Goal: Task Accomplishment & Management: Complete application form

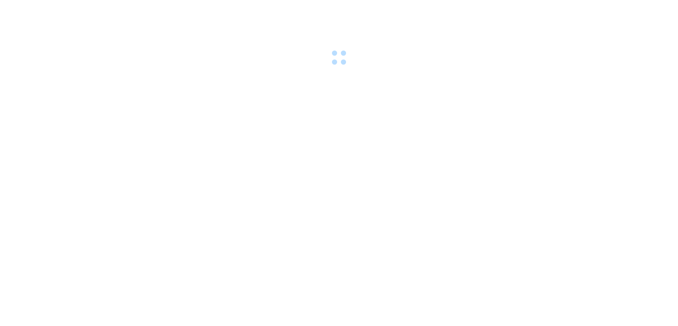
click at [124, 9] on div at bounding box center [339, 34] width 678 height 69
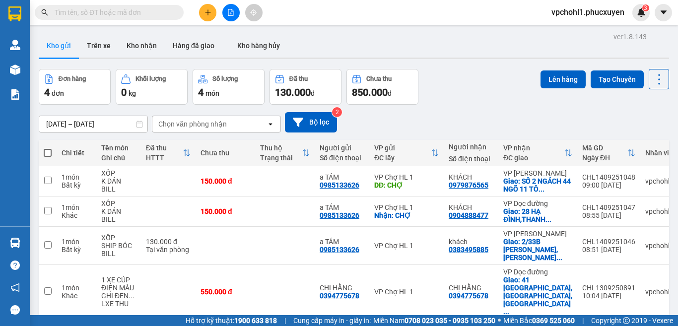
click at [97, 9] on input "text" at bounding box center [113, 12] width 117 height 11
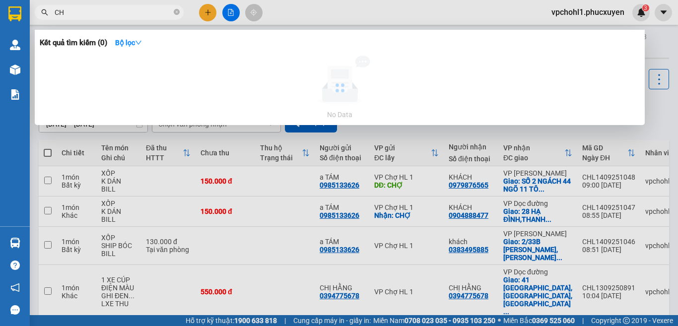
type input "C"
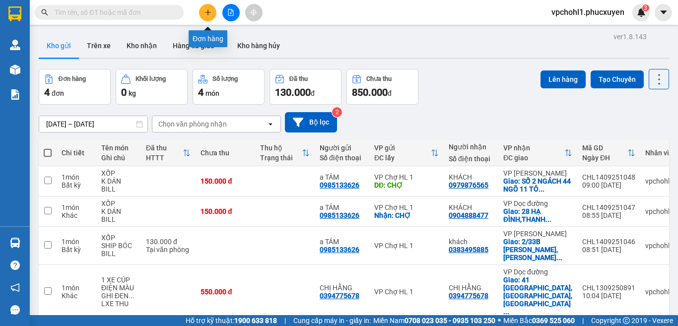
click at [208, 11] on icon "plus" at bounding box center [208, 12] width 7 height 7
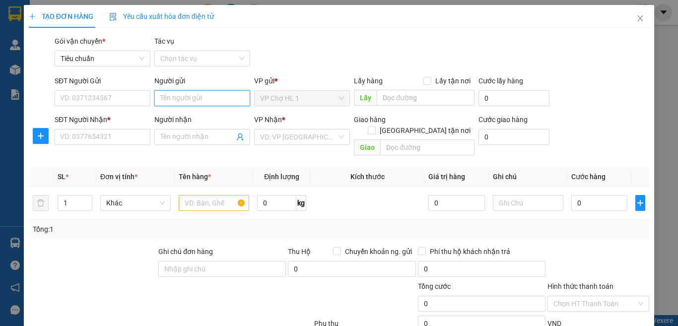
click at [186, 103] on input "Người gửi" at bounding box center [202, 98] width 96 height 16
type input "C"
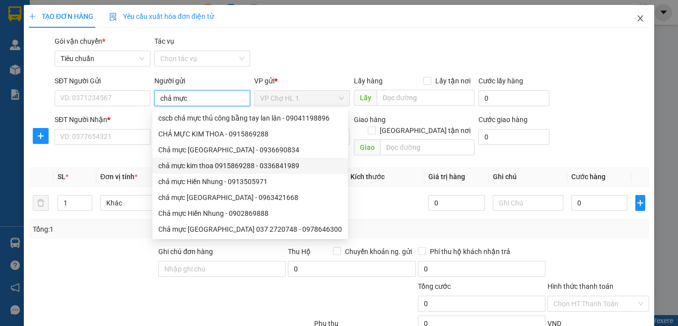
type input "chả mực"
drag, startPoint x: 631, startPoint y: 20, endPoint x: 24, endPoint y: 321, distance: 677.0
click at [637, 20] on icon "close" at bounding box center [641, 18] width 8 height 8
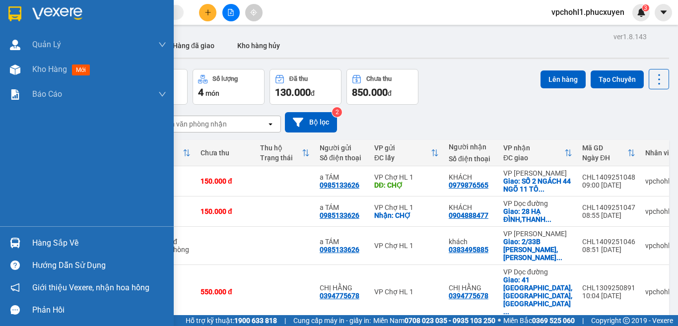
click at [21, 245] on div at bounding box center [14, 242] width 17 height 17
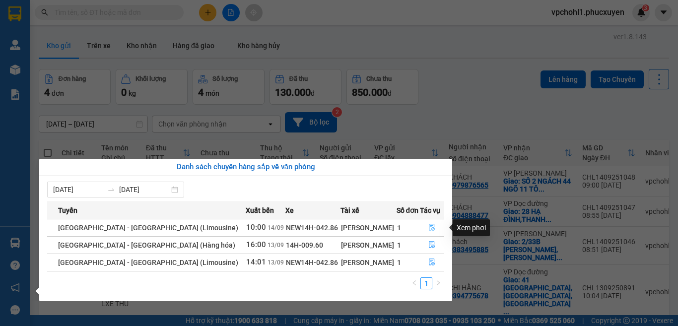
click at [429, 227] on icon "file-done" at bounding box center [432, 227] width 7 height 7
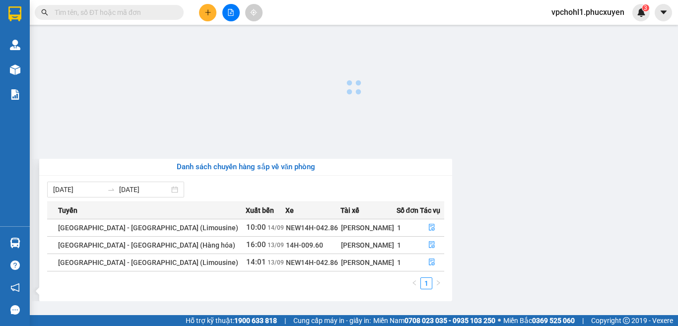
click at [427, 227] on main at bounding box center [339, 157] width 678 height 315
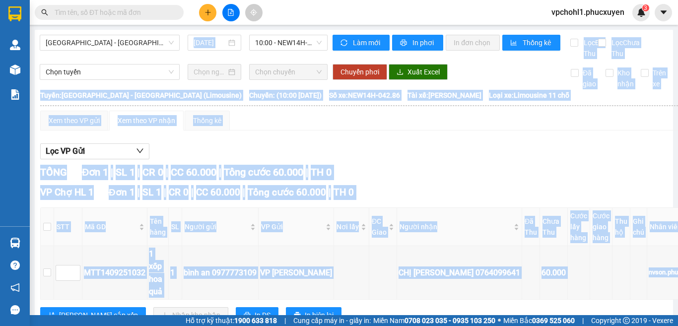
click at [486, 160] on div "Lọc VP Gửi" at bounding box center [370, 152] width 661 height 16
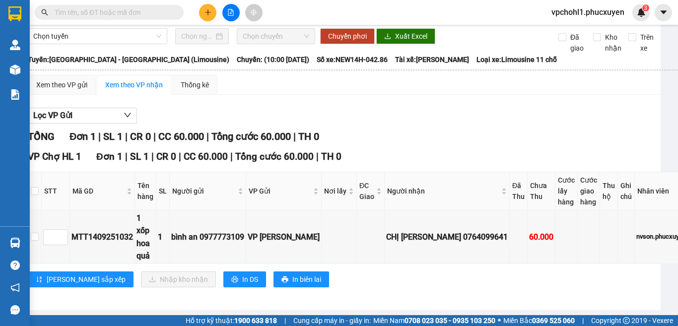
scroll to position [55, 0]
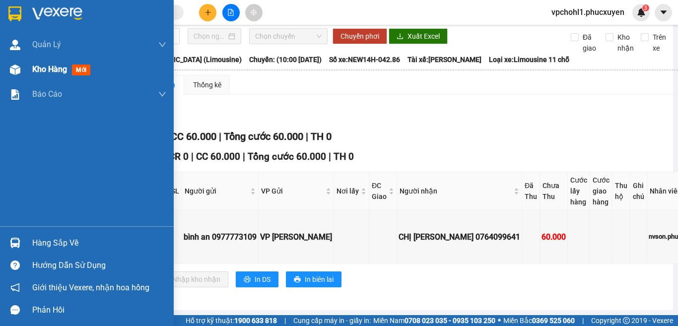
click at [48, 74] on span "Kho hàng" at bounding box center [49, 69] width 35 height 9
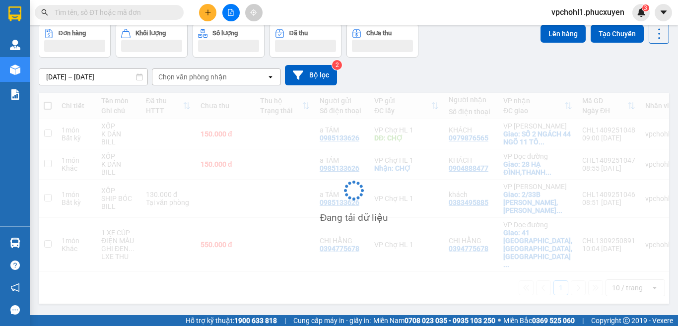
scroll to position [46, 0]
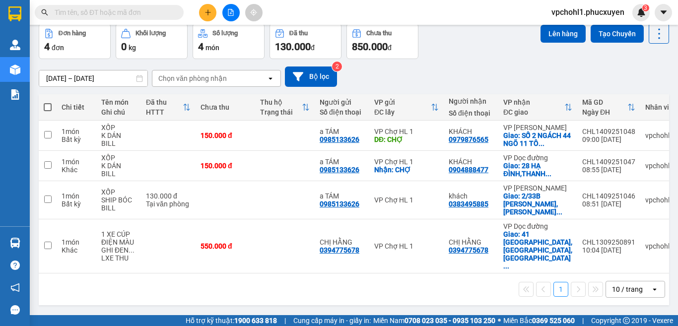
click at [136, 282] on div "1 10 / trang open" at bounding box center [354, 289] width 623 height 17
click at [208, 12] on icon "plus" at bounding box center [207, 12] width 5 height 0
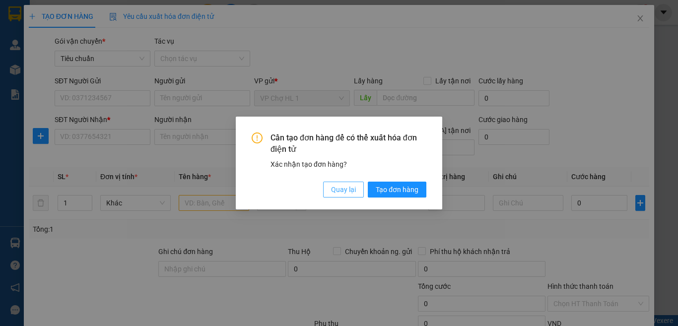
click at [341, 188] on span "Quay lại" at bounding box center [343, 189] width 25 height 11
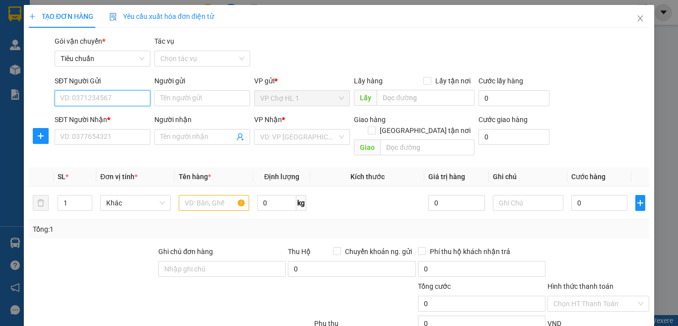
click at [78, 95] on input "SĐT Người Gửi" at bounding box center [103, 98] width 96 height 16
type input "0335286146"
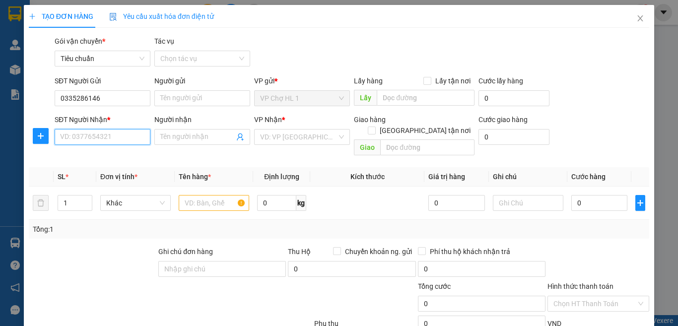
click at [77, 137] on input "SĐT Người Nhận *" at bounding box center [103, 137] width 96 height 16
click at [196, 101] on input "Người gửi" at bounding box center [202, 98] width 96 height 16
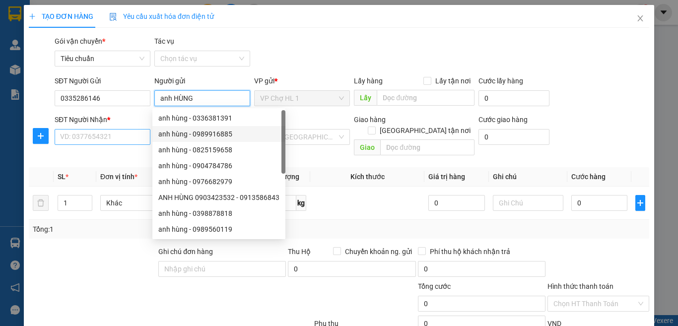
type input "anh HÙNG"
click at [124, 134] on input "SĐT Người Nhận *" at bounding box center [103, 137] width 96 height 16
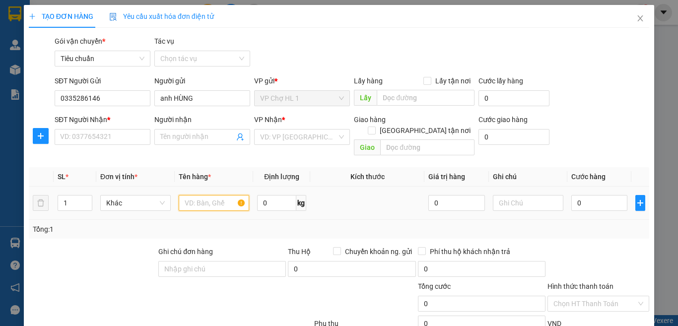
click at [200, 195] on input "text" at bounding box center [214, 203] width 71 height 16
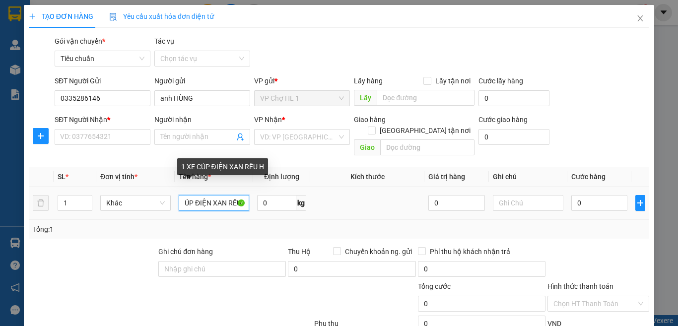
scroll to position [0, 25]
click at [220, 195] on input "1 XE CÚP ĐIỆN XAN RÊU H" at bounding box center [214, 203] width 71 height 16
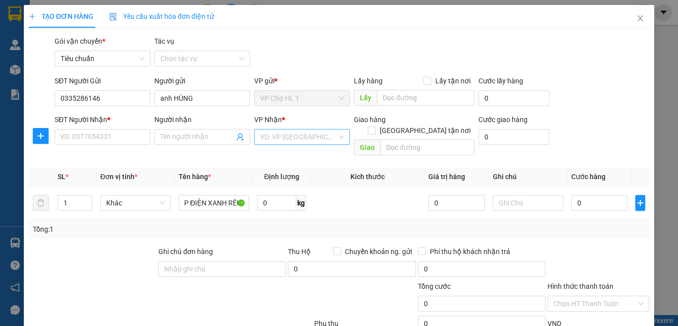
click at [297, 141] on input "search" at bounding box center [298, 137] width 77 height 15
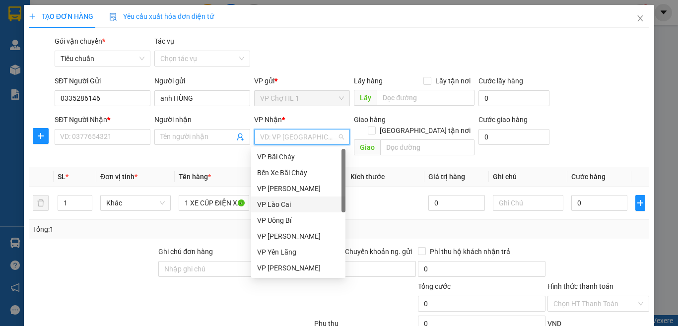
scroll to position [159, 0]
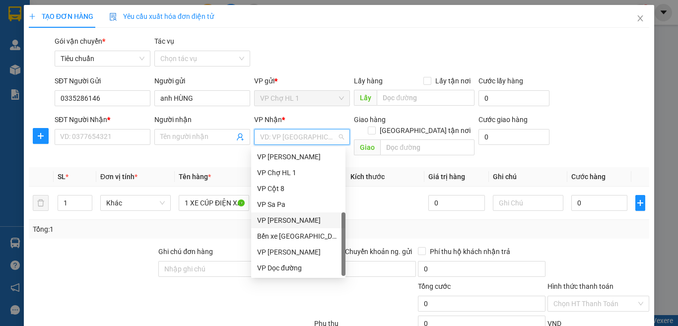
click at [274, 218] on div "VP [PERSON_NAME]" at bounding box center [298, 220] width 82 height 11
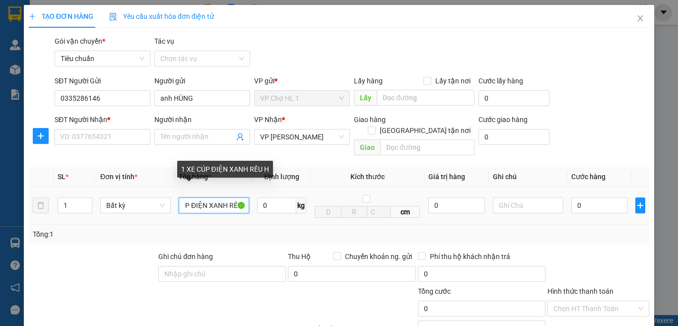
scroll to position [0, 30]
drag, startPoint x: 181, startPoint y: 195, endPoint x: 238, endPoint y: 201, distance: 56.9
click at [238, 201] on input "1 XE CÚP ĐIỆN XANH RÊU H" at bounding box center [214, 206] width 71 height 16
click at [234, 198] on input "1 XE CÚP ĐIỆN XANH RÊU H" at bounding box center [214, 206] width 71 height 16
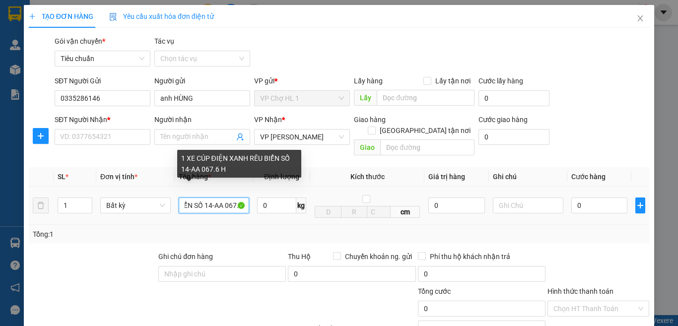
scroll to position [0, 94]
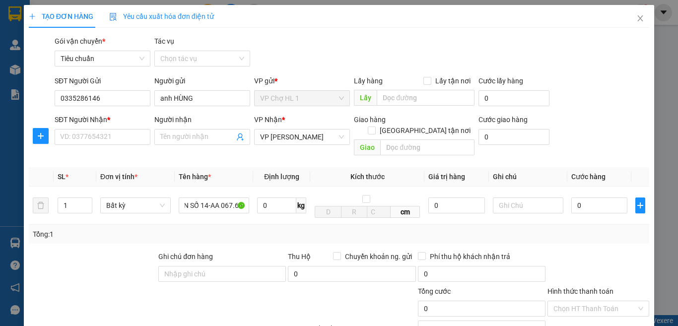
click at [110, 229] on div "Tổng: 1" at bounding box center [148, 234] width 230 height 11
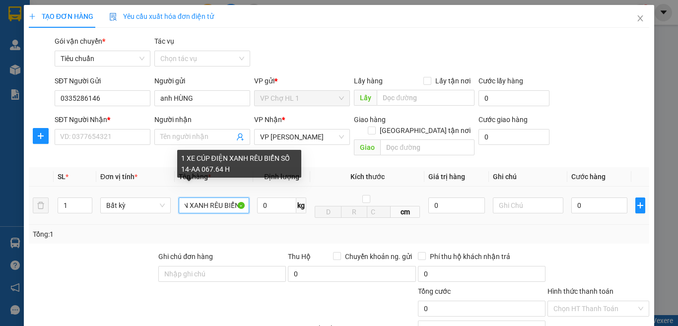
scroll to position [0, 100]
drag, startPoint x: 180, startPoint y: 195, endPoint x: 242, endPoint y: 199, distance: 61.7
click at [242, 199] on input "1 XE CÚP ĐIỆN XANH RÊU BIỂN SỐ 14-AA 067.64 H" at bounding box center [214, 206] width 71 height 16
click at [232, 198] on input "1 XE CÚP ĐIỆN XANH RÊU BIỂN SỐ 14-AA 067.64 H" at bounding box center [214, 206] width 71 height 16
drag, startPoint x: 234, startPoint y: 196, endPoint x: 245, endPoint y: 197, distance: 11.0
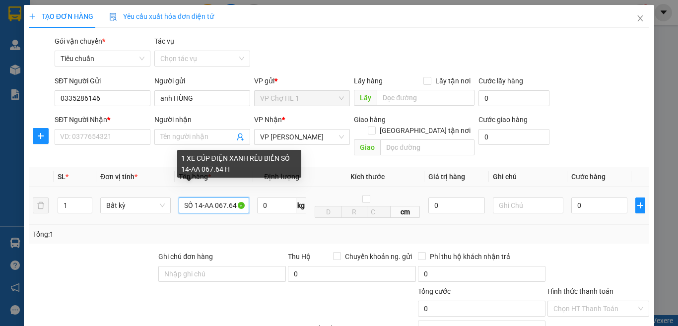
click at [245, 198] on input "1 XE CÚP ĐIỆN XANH RÊU BIỂN SỐ 14-AA 067.64 H" at bounding box center [214, 206] width 71 height 16
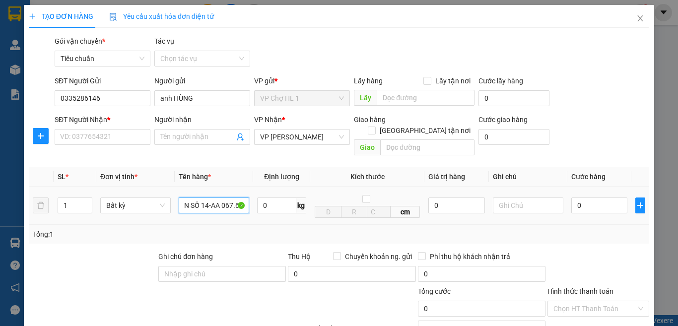
scroll to position [0, 93]
type input "1 XE CÚP ĐIỆN XANH RÊU BIỂN SỐ 14-AA 067.64"
click at [201, 229] on div "Tổng: 1" at bounding box center [148, 234] width 230 height 11
click at [110, 135] on input "SĐT Người Nhận *" at bounding box center [103, 137] width 96 height 16
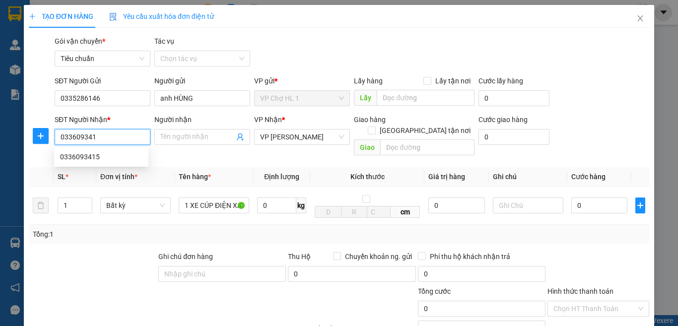
type input "0336093415"
click at [88, 157] on div "0336093415" at bounding box center [101, 156] width 82 height 11
type input "Ba Đèo"
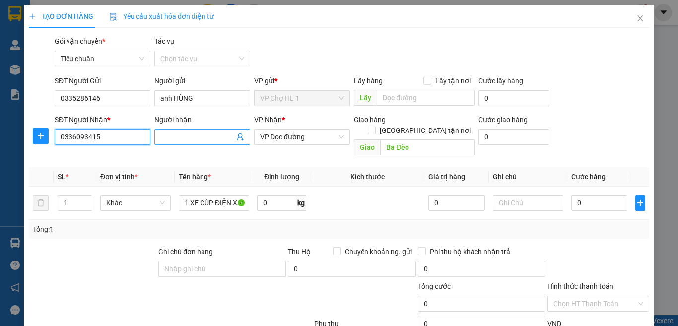
type input "0336093415"
click at [192, 139] on input "Người nhận" at bounding box center [197, 137] width 74 height 11
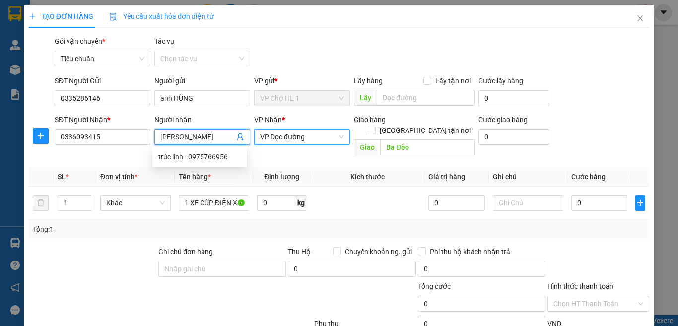
click at [311, 133] on span "VP Dọc đường" at bounding box center [302, 137] width 84 height 15
type input "[PERSON_NAME]"
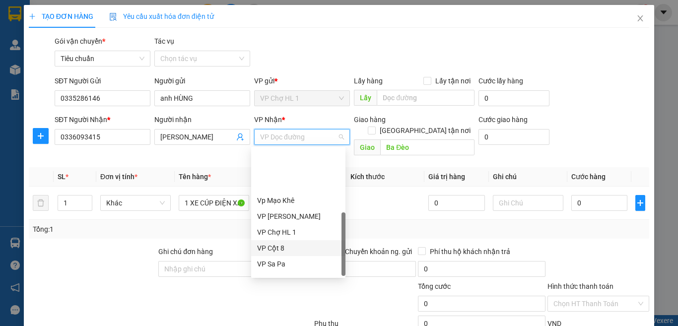
scroll to position [159, 0]
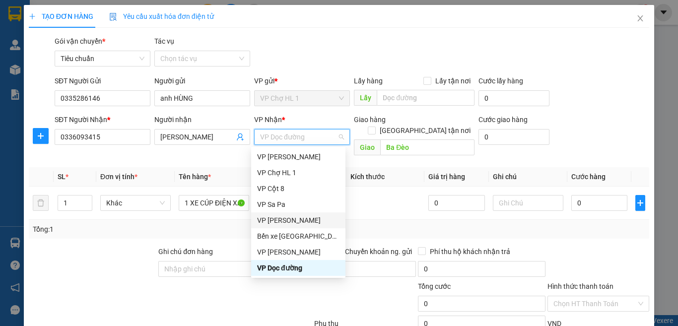
click at [283, 220] on div "VP [PERSON_NAME]" at bounding box center [298, 220] width 82 height 11
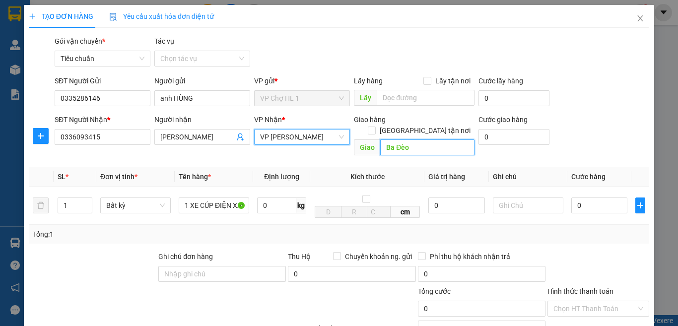
click at [428, 142] on input "Ba Đèo" at bounding box center [427, 148] width 94 height 16
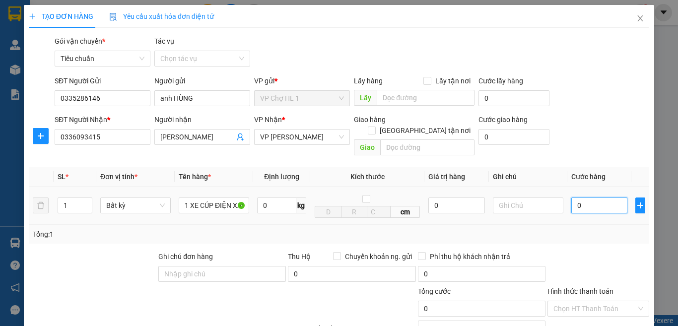
click at [599, 199] on input "0" at bounding box center [600, 206] width 56 height 16
click at [401, 140] on input "text" at bounding box center [427, 148] width 94 height 16
click at [594, 204] on div "0" at bounding box center [600, 206] width 56 height 20
click at [595, 198] on input "0" at bounding box center [600, 206] width 56 height 16
type input "2"
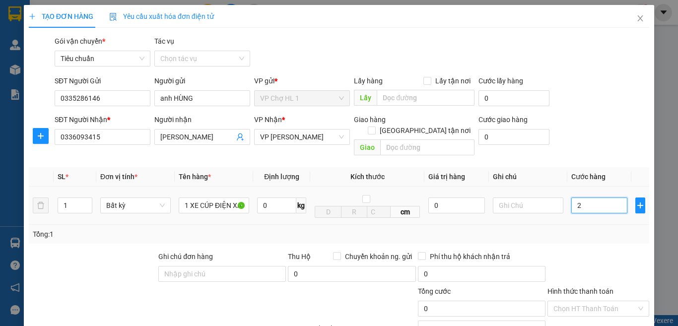
type input "2"
type input "24"
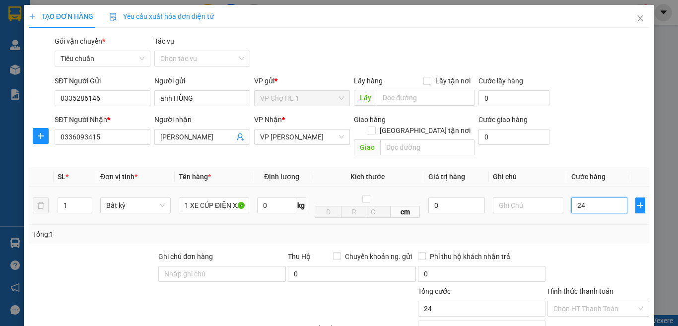
type input "240"
type input "240.000"
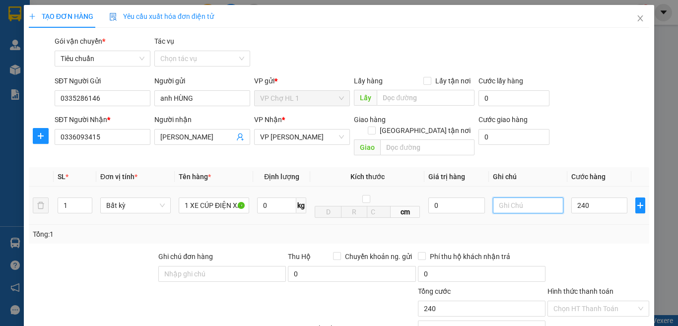
type input "240.000"
click at [522, 198] on input "text" at bounding box center [528, 206] width 71 height 16
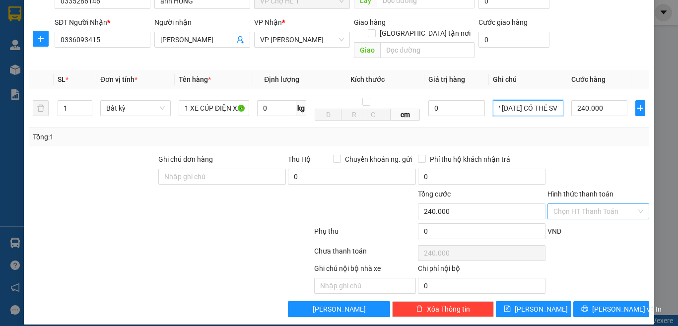
type input "SV [DATE] CÓ THẺ SV"
click at [597, 204] on input "Hình thức thanh toán" at bounding box center [595, 211] width 83 height 15
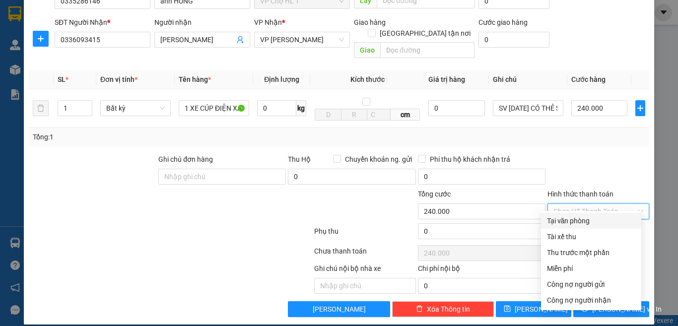
click at [582, 224] on div "Tại văn phòng" at bounding box center [591, 221] width 88 height 11
type input "0"
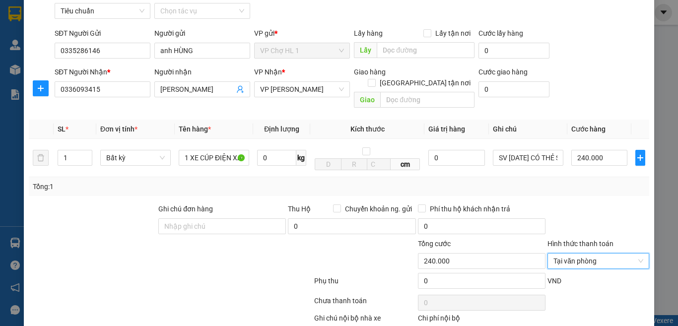
scroll to position [97, 0]
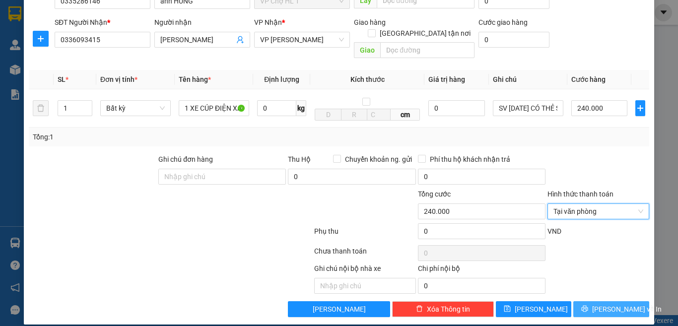
click at [601, 304] on span "[PERSON_NAME] và In" at bounding box center [628, 309] width 70 height 11
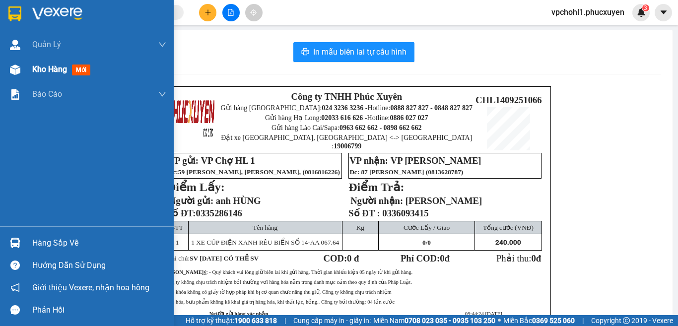
click at [37, 72] on span "Kho hàng" at bounding box center [49, 69] width 35 height 9
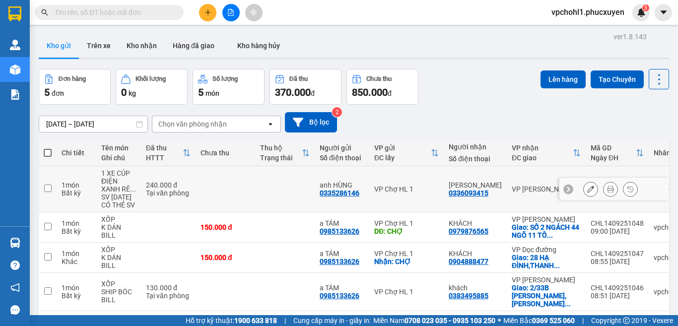
click at [588, 189] on icon at bounding box center [591, 189] width 7 height 7
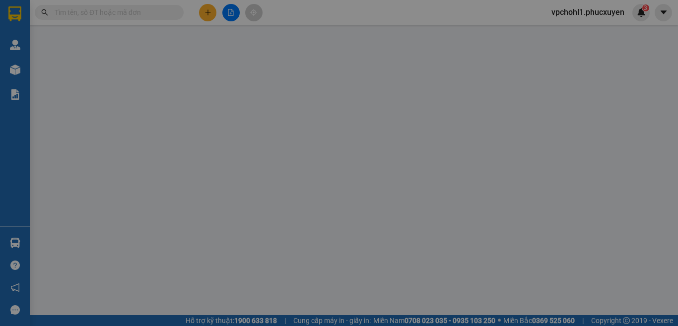
type input "0335286146"
type input "anh HÙNG"
type input "0336093415"
type input "[PERSON_NAME]"
type input "240.000"
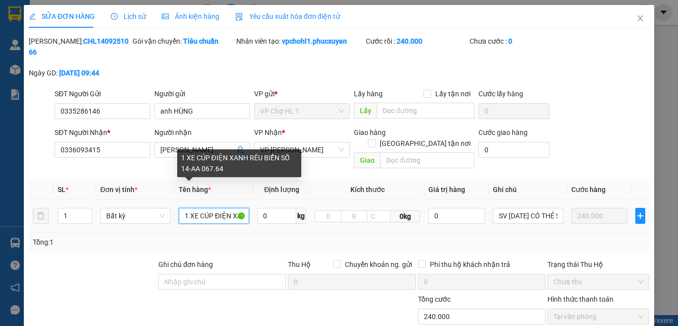
click at [212, 208] on input "1 XE CÚP ĐIỆN XANH RÊU BIỂN SỐ 14-AA 067.64" at bounding box center [214, 216] width 71 height 16
drag, startPoint x: 183, startPoint y: 192, endPoint x: 241, endPoint y: 196, distance: 58.7
click at [241, 208] on input "1 XE ĐIỆN XANH RÊU BIỂN SỐ 14-AA 067.64" at bounding box center [214, 216] width 71 height 16
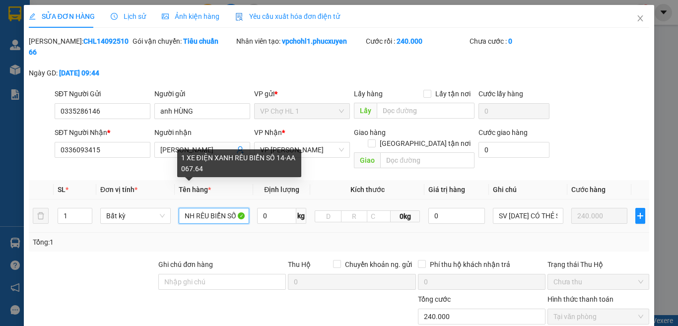
click at [204, 208] on input "1 XE ĐIỆN XANH RÊU BIỂN SỐ 14-AA 067.64" at bounding box center [214, 216] width 71 height 16
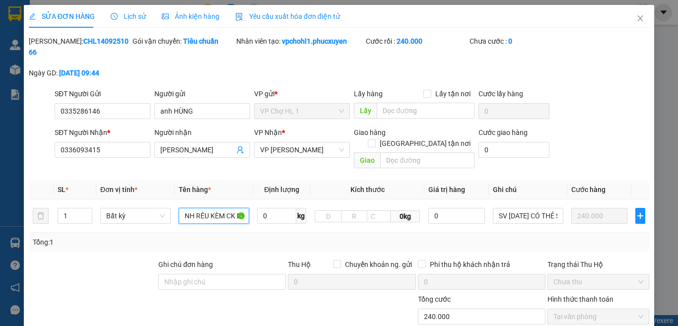
scroll to position [94, 0]
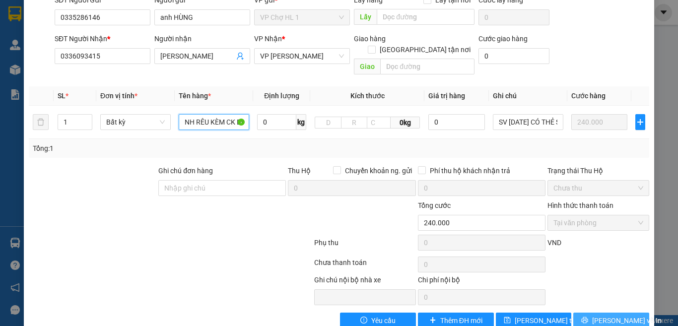
type input "1 XE ĐIỆN XANH RÊU KÈM CK BIỂN SỐ 14-AA 067.64"
click at [596, 315] on span "[PERSON_NAME] và In" at bounding box center [628, 320] width 70 height 11
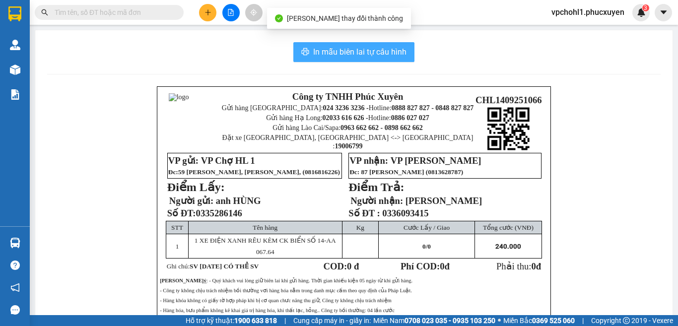
click at [385, 54] on span "In mẫu biên lai tự cấu hình" at bounding box center [359, 52] width 93 height 12
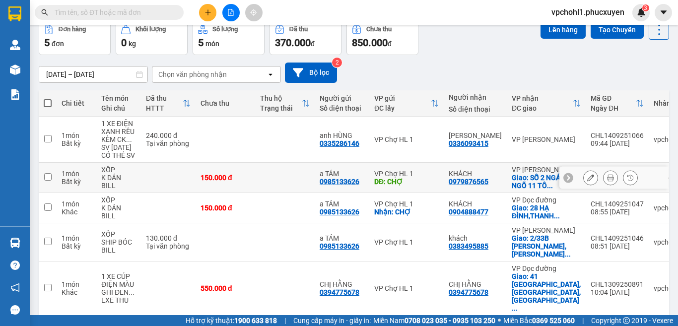
scroll to position [79, 0]
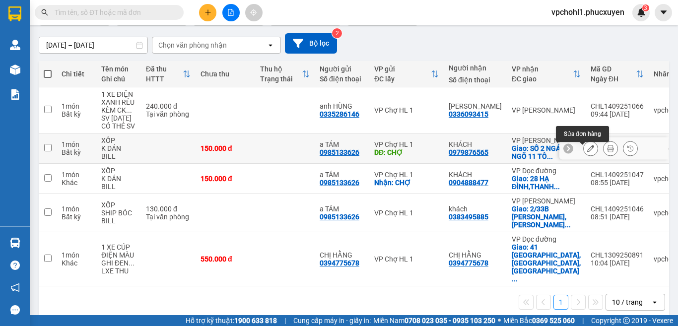
click at [584, 150] on button at bounding box center [591, 148] width 14 height 17
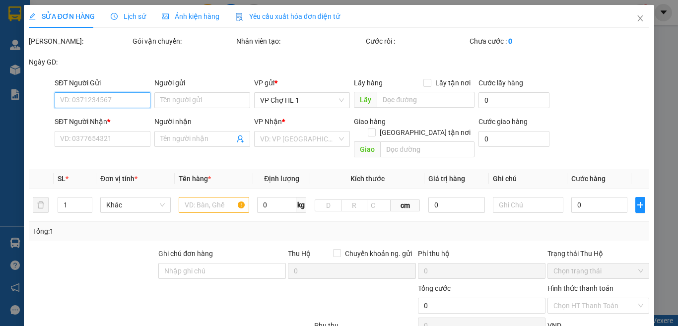
type input "0985133626"
type input "a TÁM"
type input "CHỢ"
type input "10.000"
type input "0979876565"
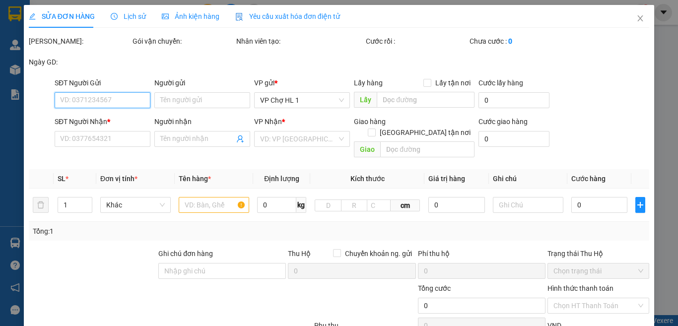
type input "KHÁCH"
checkbox input "true"
type input "SỐ 2 NGÁCH 44 NGÕ 11 [PERSON_NAME],[GEOGRAPHIC_DATA],[GEOGRAPHIC_DATA],[GEOGRAP…"
type input "150.000"
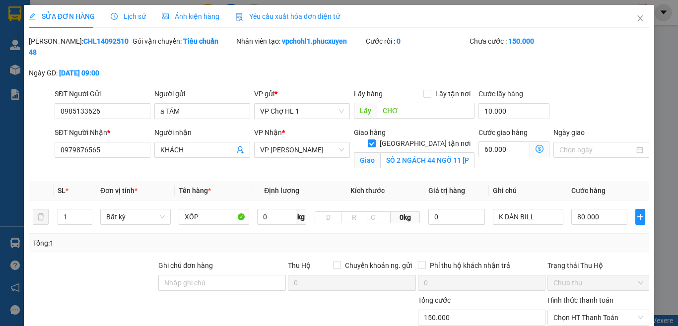
click at [536, 145] on icon "dollar-circle" at bounding box center [540, 149] width 8 height 8
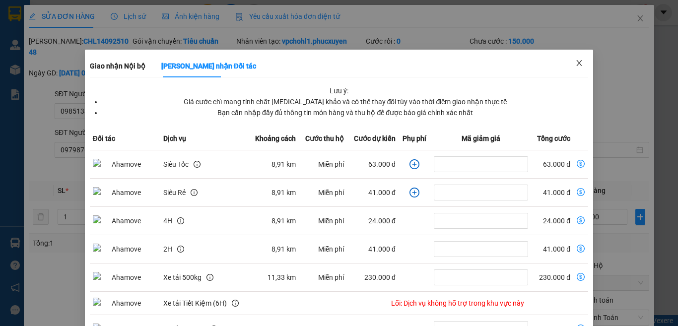
click at [576, 62] on icon "close" at bounding box center [580, 63] width 8 height 8
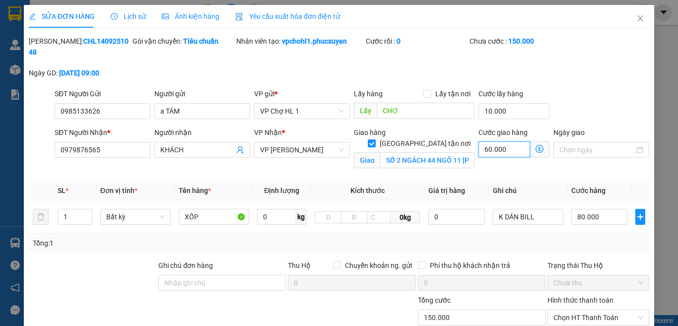
click at [515, 142] on input "60.000" at bounding box center [505, 150] width 52 height 16
type input "90.007"
type input "7"
type input "90.070"
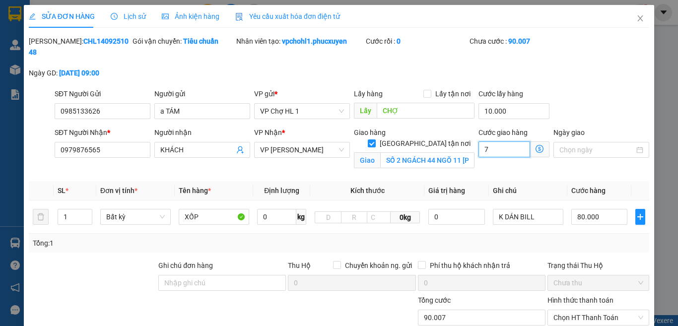
type input "90.070"
type input "70"
type input "160.000"
type input "70.000"
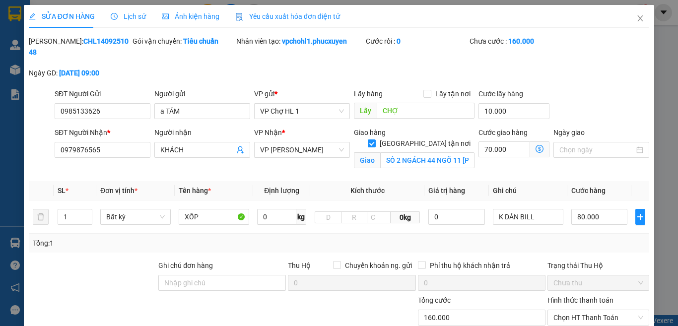
click at [582, 104] on div "SĐT Người Gửi 0985133626 Người gửi a TÁM VP gửi * VP Chợ HL 1 Lấy hàng Lấy tận …" at bounding box center [352, 105] width 599 height 35
click at [420, 103] on input "CHỢ" at bounding box center [426, 111] width 98 height 16
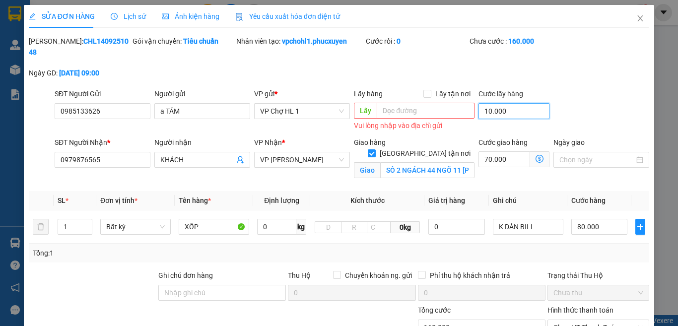
type input "0"
type input "150.000"
type input "0"
click at [574, 90] on div "SĐT Người Gửi 0985133626 Người gửi a TÁM VP gửi * VP Chợ HL 1 Lấy hàng Lấy tận …" at bounding box center [352, 110] width 599 height 45
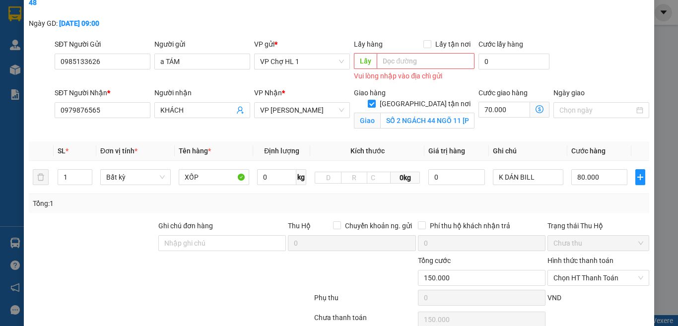
scroll to position [116, 0]
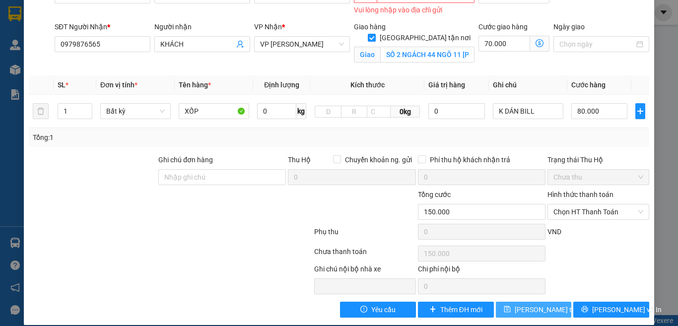
click at [545, 304] on span "[PERSON_NAME] thay đổi" at bounding box center [554, 309] width 79 height 11
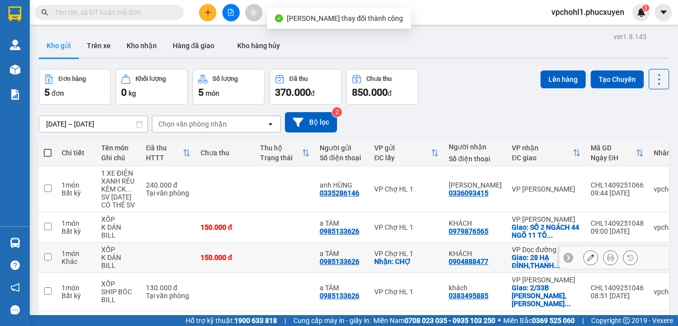
scroll to position [50, 0]
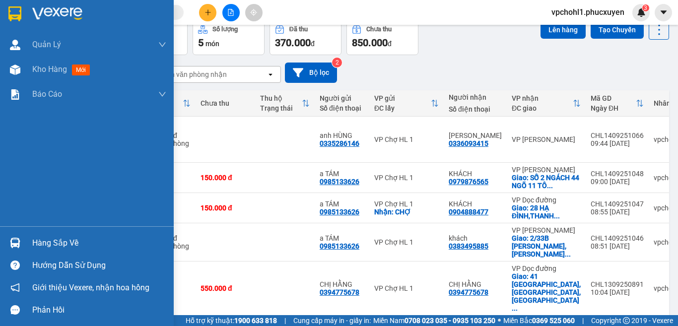
click at [35, 242] on div "Hàng sắp về" at bounding box center [99, 243] width 134 height 15
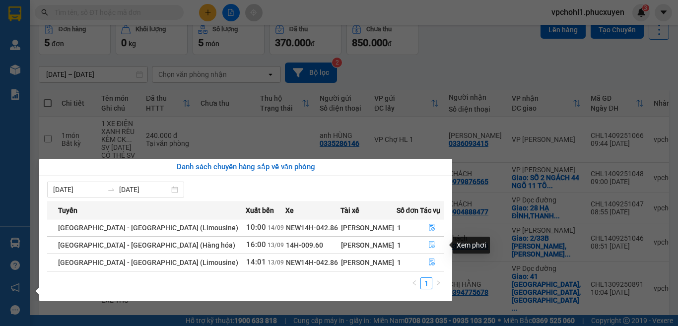
click at [430, 244] on icon "file-done" at bounding box center [433, 245] width 6 height 7
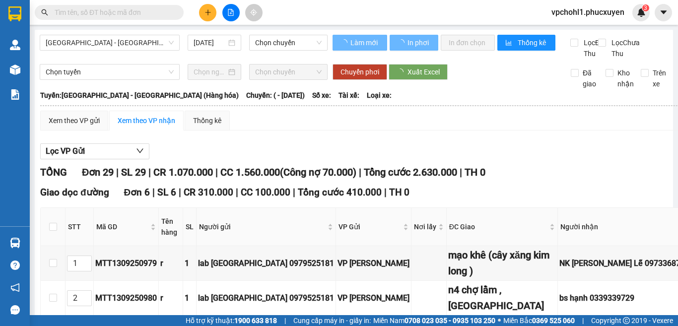
type input "[DATE]"
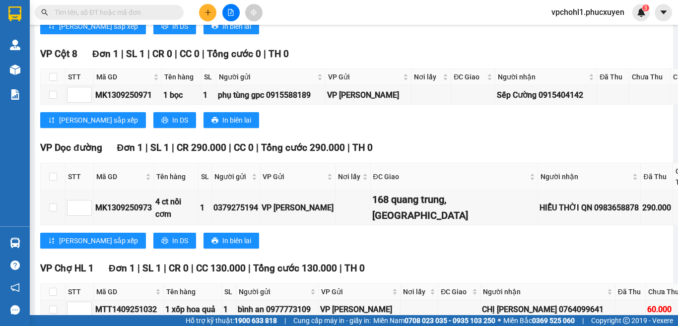
scroll to position [1478, 0]
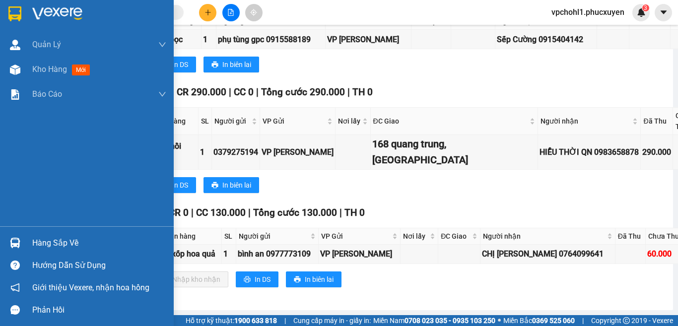
click at [26, 239] on div "Hàng sắp về" at bounding box center [87, 243] width 174 height 22
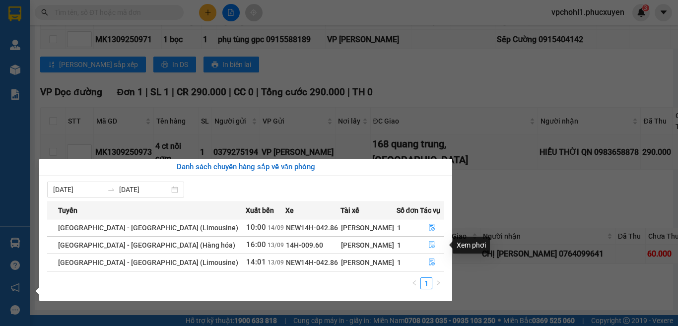
click at [429, 244] on icon "file-done" at bounding box center [432, 244] width 7 height 7
click at [427, 245] on td at bounding box center [420, 254] width 38 height 19
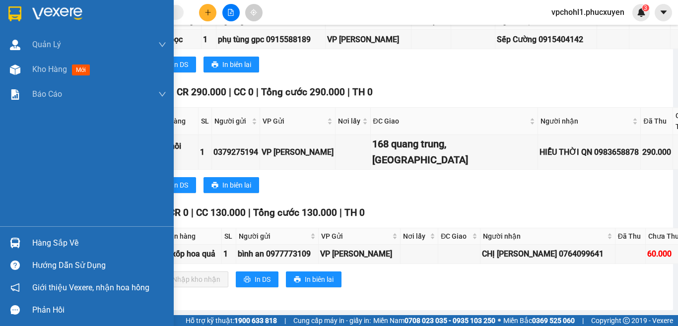
click at [44, 243] on div "Hàng sắp về" at bounding box center [99, 243] width 134 height 15
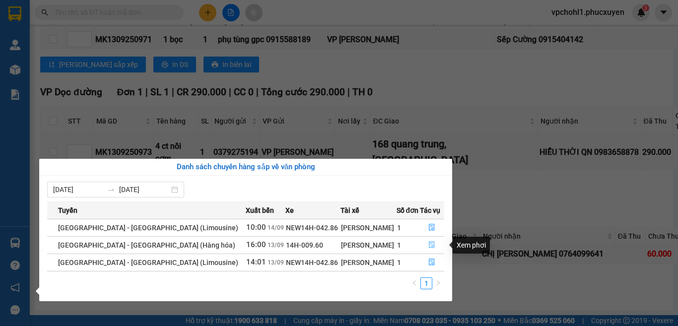
click at [429, 244] on icon "file-done" at bounding box center [432, 244] width 7 height 7
click at [428, 245] on td at bounding box center [420, 254] width 38 height 19
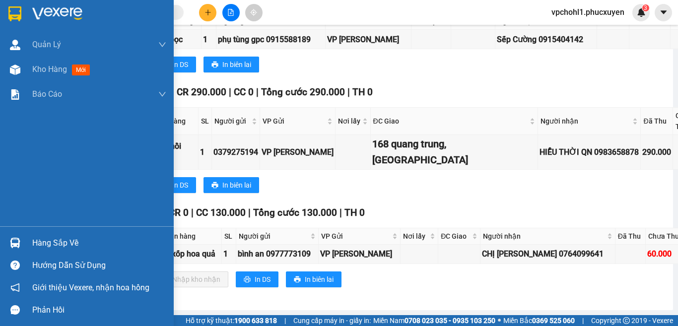
click at [43, 246] on div "Hàng sắp về" at bounding box center [99, 243] width 134 height 15
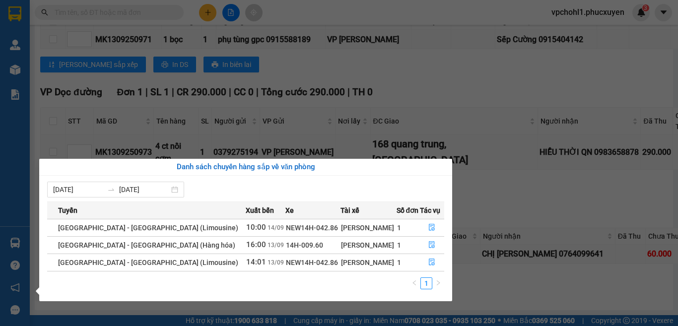
click at [508, 282] on section "Kết quả tìm kiếm ( 929 ) Bộ lọc Mã ĐH Trạng thái Món hàng Thu hộ Tổng cước Chưa…" at bounding box center [339, 163] width 678 height 326
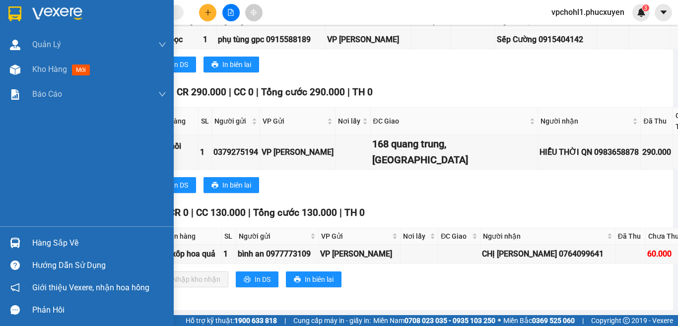
click at [35, 246] on div "Hàng sắp về" at bounding box center [99, 243] width 134 height 15
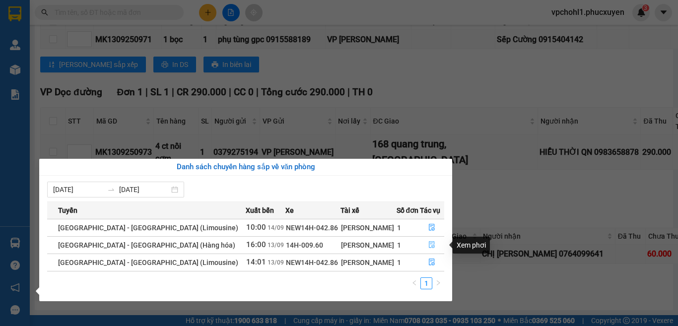
click at [429, 244] on icon "file-done" at bounding box center [432, 244] width 7 height 7
click at [427, 245] on td at bounding box center [420, 254] width 38 height 19
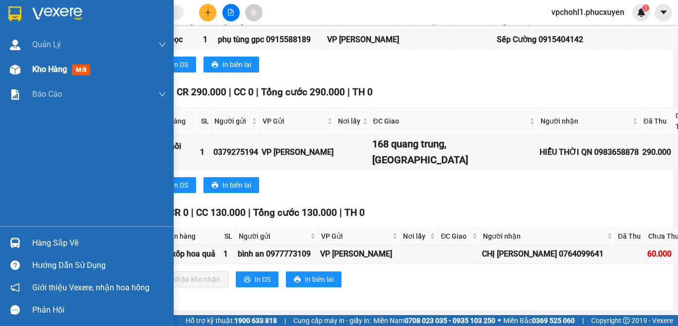
click at [38, 66] on span "Kho hàng" at bounding box center [49, 69] width 35 height 9
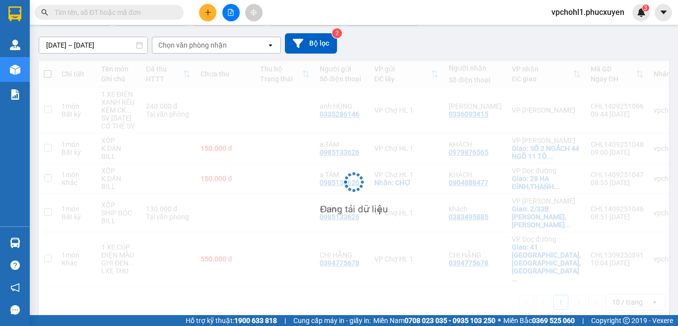
scroll to position [79, 0]
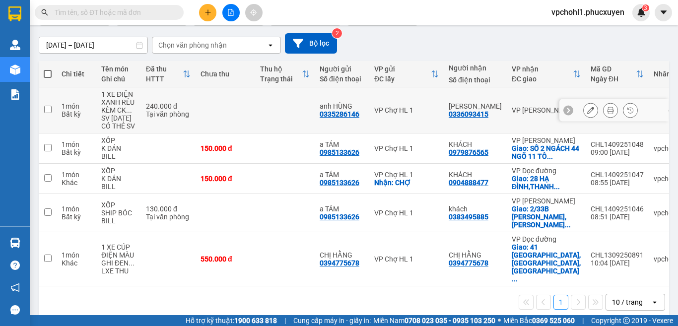
click at [48, 109] on input "checkbox" at bounding box center [47, 109] width 7 height 7
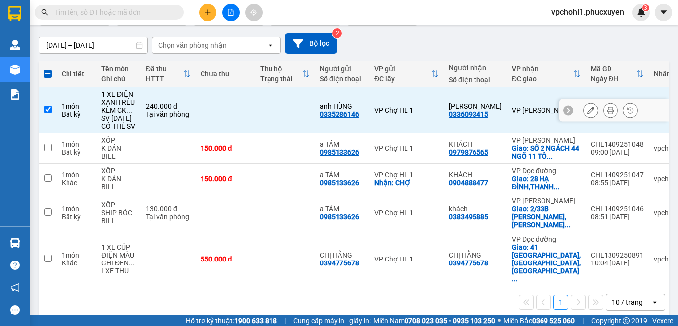
click at [45, 109] on input "checkbox" at bounding box center [47, 109] width 7 height 7
checkbox input "false"
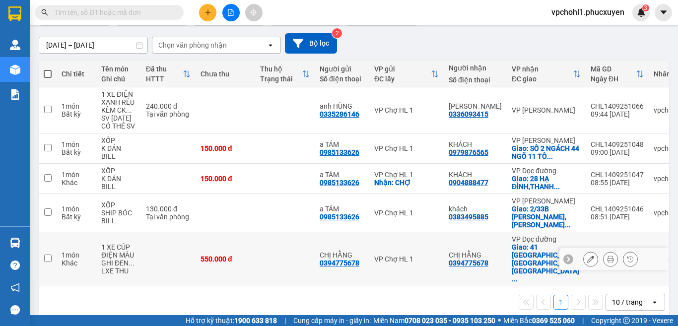
click at [46, 255] on input "checkbox" at bounding box center [47, 258] width 7 height 7
checkbox input "true"
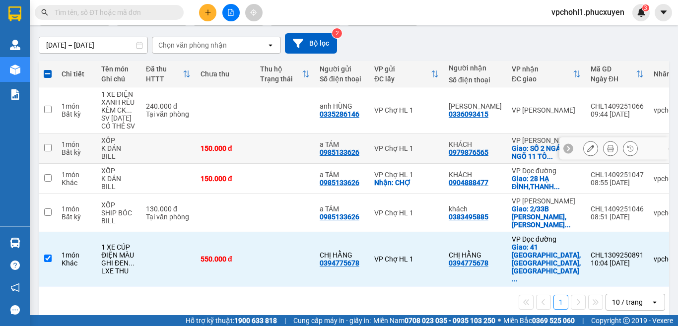
scroll to position [0, 0]
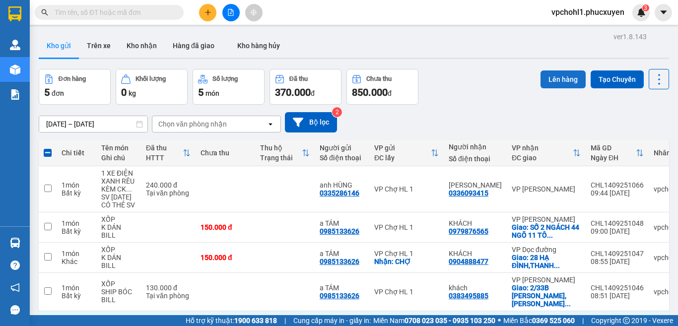
click at [551, 75] on button "Lên hàng" at bounding box center [563, 80] width 45 height 18
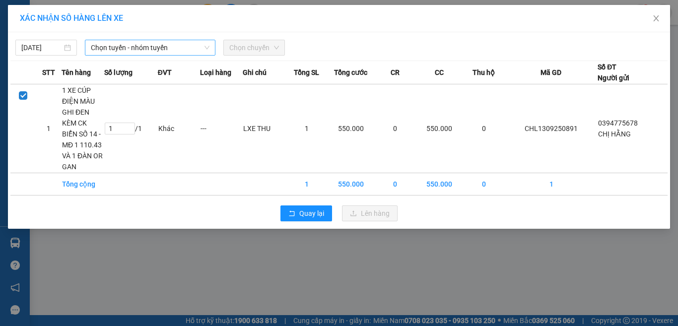
click at [137, 47] on span "Chọn tuyến - nhóm tuyến" at bounding box center [150, 47] width 119 height 15
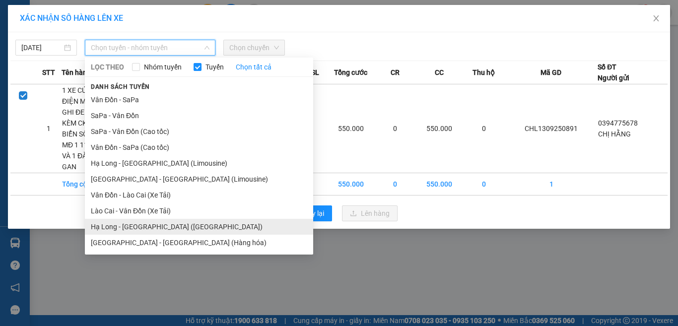
drag, startPoint x: 169, startPoint y: 230, endPoint x: 217, endPoint y: 120, distance: 120.1
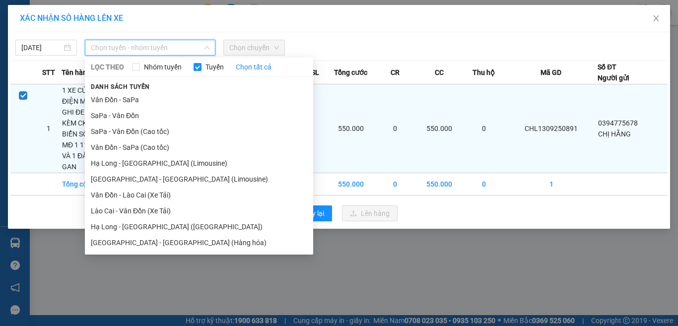
click at [169, 229] on li "Hạ Long - [GEOGRAPHIC_DATA] ([GEOGRAPHIC_DATA])" at bounding box center [199, 227] width 228 height 16
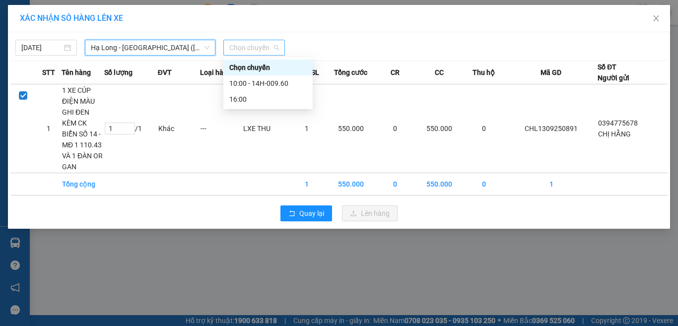
click at [260, 50] on span "Chọn chuyến" at bounding box center [254, 47] width 50 height 15
click at [246, 80] on div "10:00 - 14H-009.60" at bounding box center [267, 83] width 77 height 11
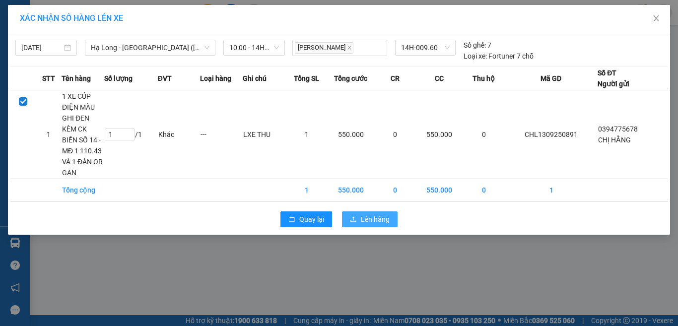
click at [370, 214] on span "Lên hàng" at bounding box center [375, 219] width 29 height 11
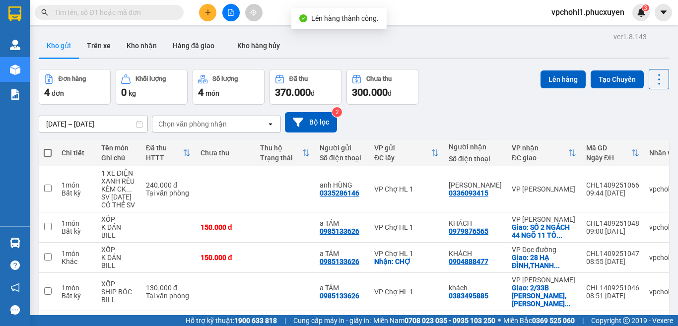
scroll to position [46, 0]
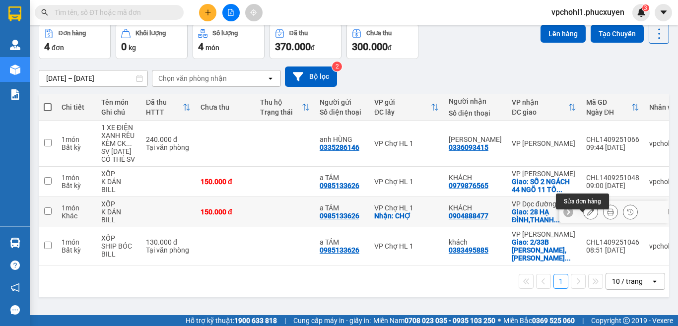
click at [588, 216] on icon at bounding box center [591, 212] width 7 height 7
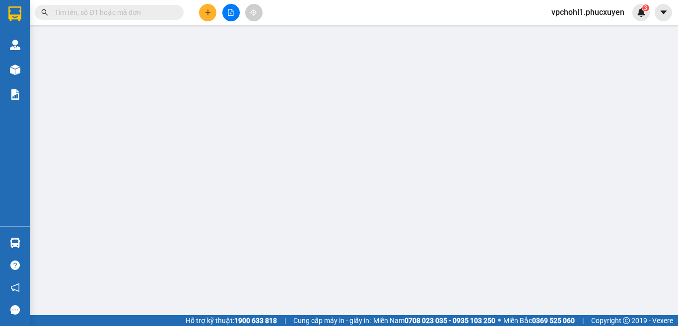
type input "0985133626"
type input "a TÁM"
checkbox input "true"
type input "CHỢ"
type input "0904888477"
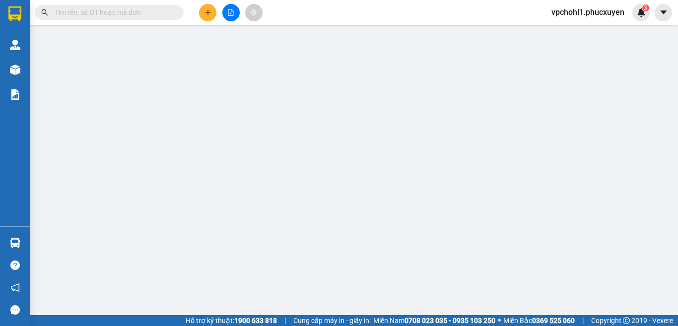
type input "KHÁCH"
checkbox input "true"
type input "28 HẠ ĐÌNH,[GEOGRAPHIC_DATA],[GEOGRAPHIC_DATA]"
type input "150.000"
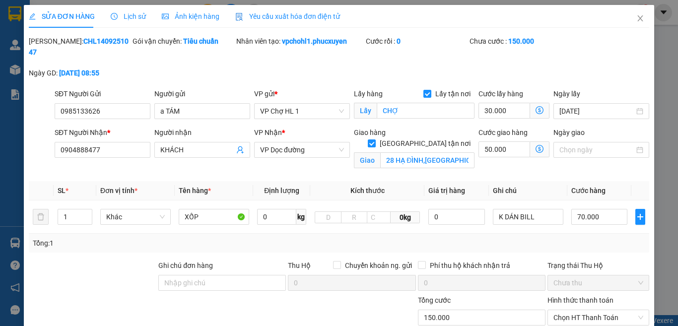
click at [536, 145] on icon "dollar-circle" at bounding box center [540, 149] width 8 height 8
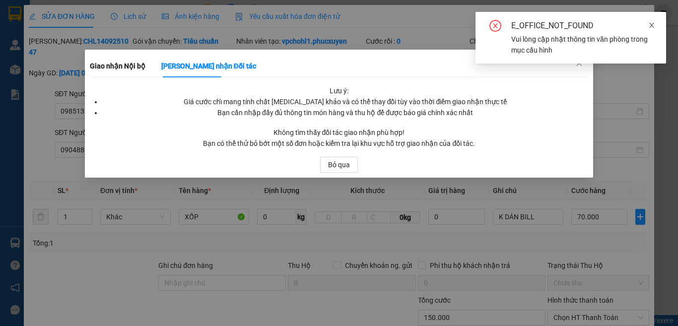
click at [650, 22] on icon "close" at bounding box center [652, 25] width 7 height 7
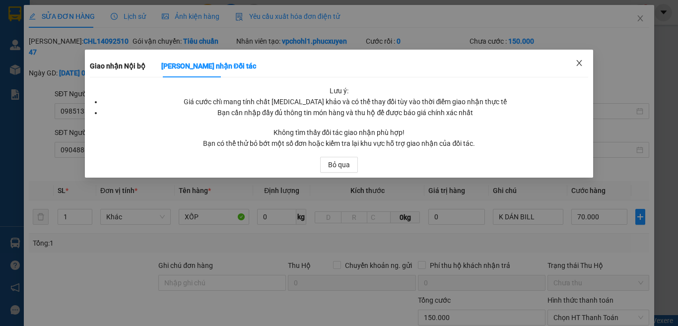
click at [581, 63] on icon "close" at bounding box center [580, 63] width 8 height 8
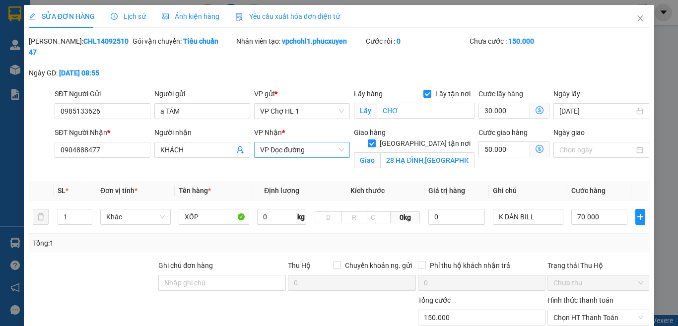
click at [290, 143] on span "VP Dọc đường" at bounding box center [302, 150] width 84 height 15
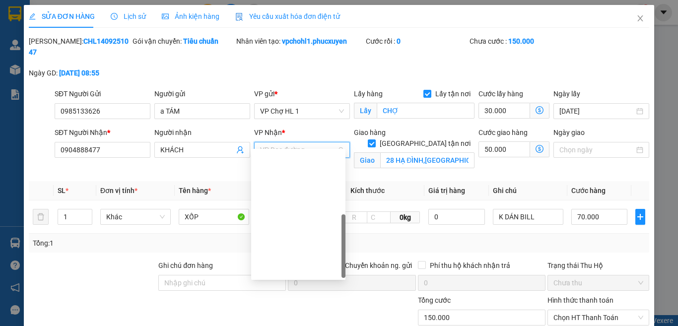
scroll to position [159, 0]
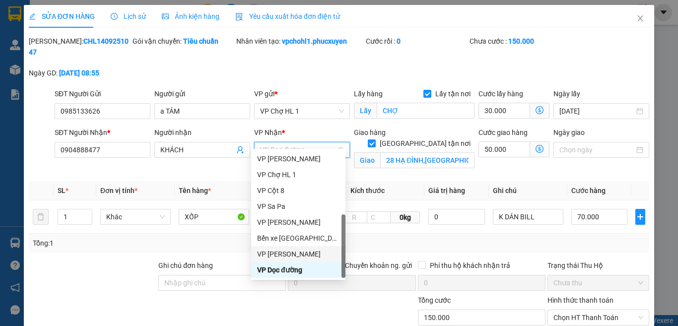
click at [309, 252] on div "VP [PERSON_NAME]" at bounding box center [298, 254] width 82 height 11
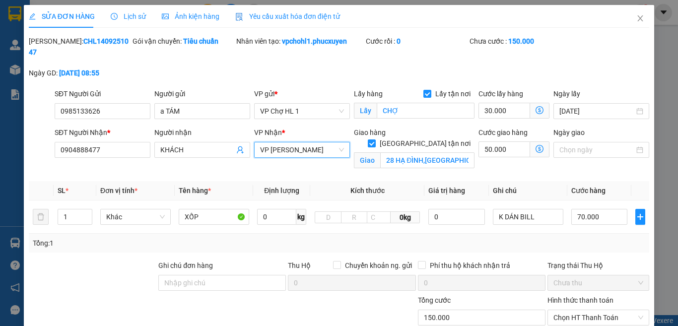
click at [536, 145] on icon "dollar-circle" at bounding box center [540, 149] width 8 height 8
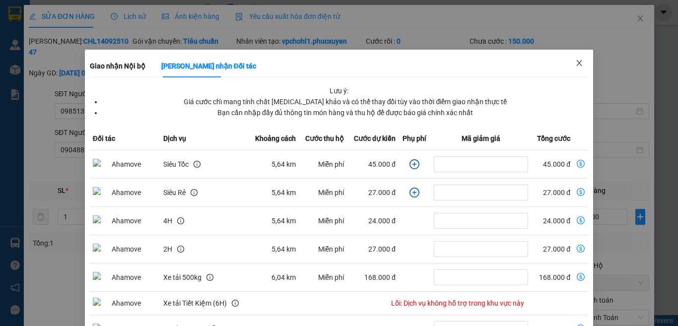
click at [576, 62] on icon "close" at bounding box center [580, 63] width 8 height 8
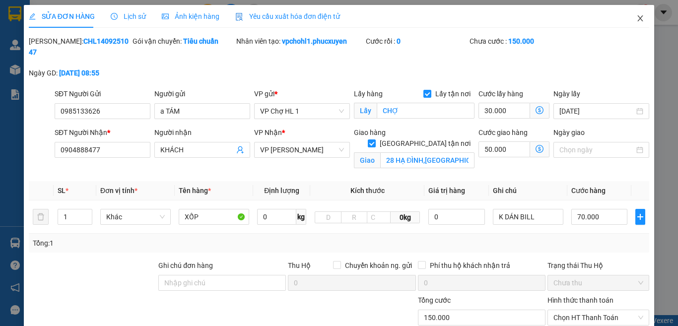
click at [637, 17] on icon "close" at bounding box center [641, 18] width 8 height 8
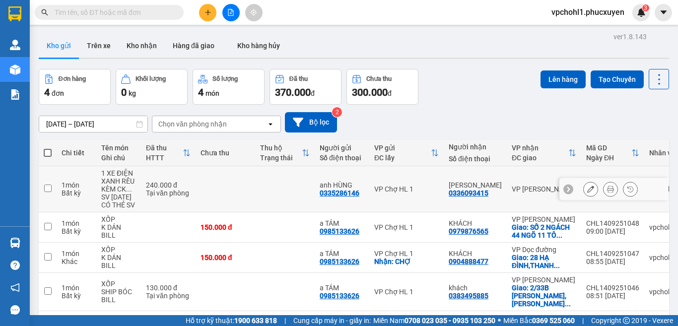
scroll to position [46, 0]
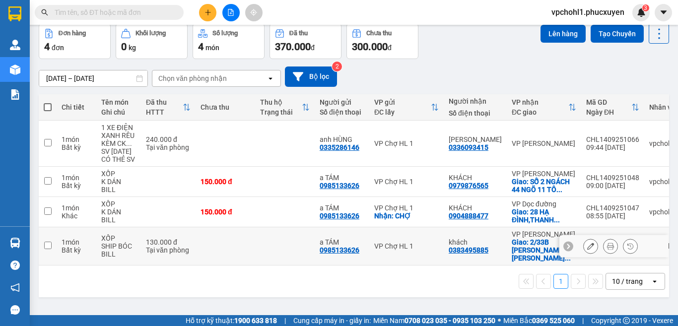
click at [48, 248] on input "checkbox" at bounding box center [47, 245] width 7 height 7
checkbox input "true"
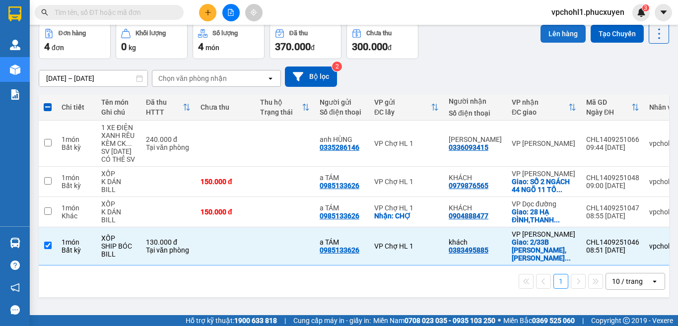
click at [556, 32] on button "Lên hàng" at bounding box center [563, 34] width 45 height 18
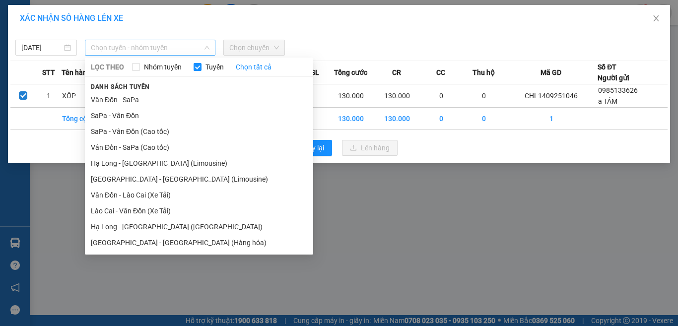
click at [157, 45] on span "Chọn tuyến - nhóm tuyến" at bounding box center [150, 47] width 119 height 15
drag, startPoint x: 160, startPoint y: 165, endPoint x: 170, endPoint y: 152, distance: 17.0
click at [160, 166] on li "Hạ Long - [GEOGRAPHIC_DATA] (Limousine)" at bounding box center [199, 163] width 228 height 16
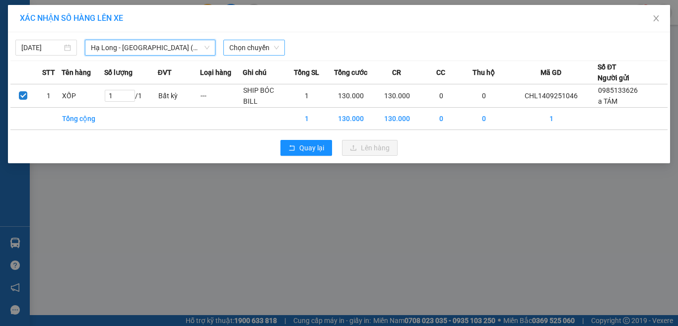
click at [264, 40] on span "Chọn chuyến" at bounding box center [254, 47] width 50 height 15
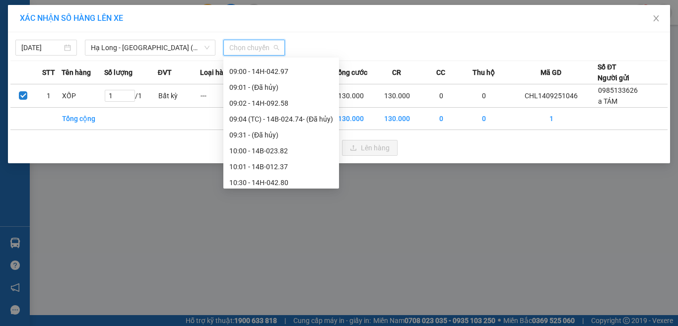
scroll to position [348, 0]
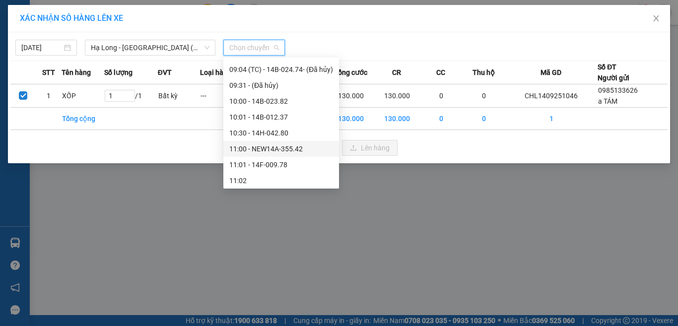
click at [266, 150] on div "11:00 - NEW14A-355.42" at bounding box center [281, 149] width 104 height 11
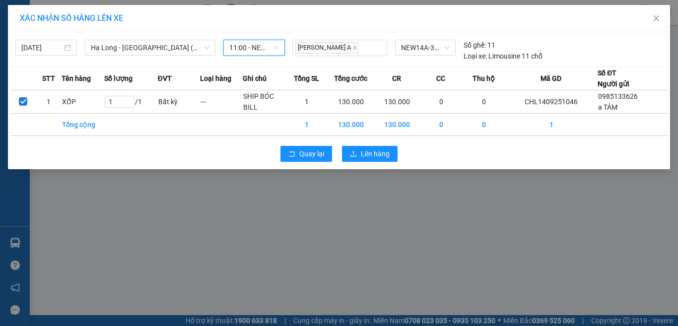
click at [261, 49] on span "11:00 - NEW14A-355.42" at bounding box center [254, 47] width 50 height 15
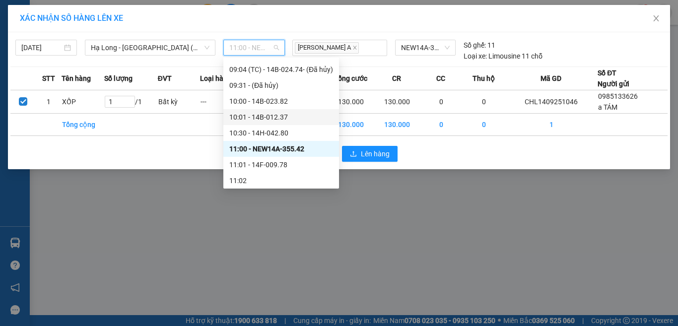
click at [263, 115] on div "10:01 - 14B-012.37" at bounding box center [281, 117] width 104 height 11
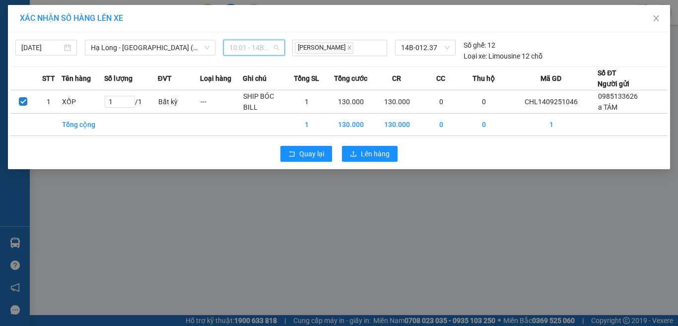
click at [273, 50] on span "10:01 - 14B-012.37" at bounding box center [254, 47] width 50 height 15
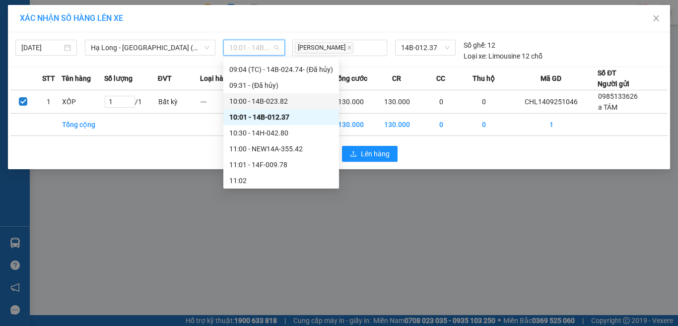
click at [282, 98] on div "10:00 - 14B-023.82" at bounding box center [281, 101] width 104 height 11
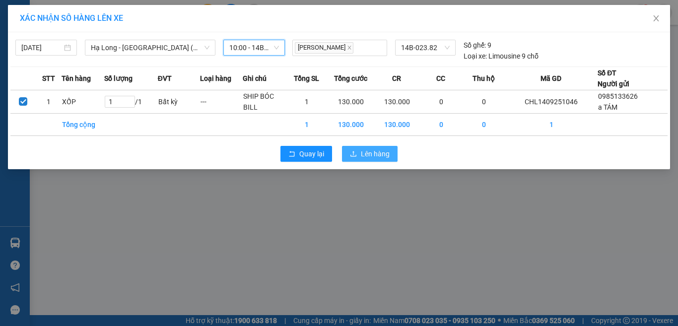
click at [363, 157] on span "Lên hàng" at bounding box center [375, 154] width 29 height 11
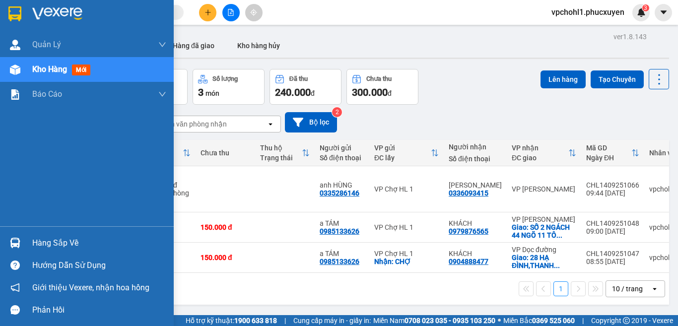
click at [24, 244] on div "Hàng sắp về" at bounding box center [87, 243] width 174 height 22
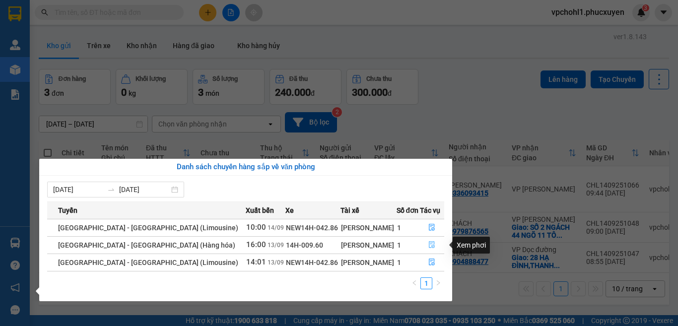
click at [429, 243] on icon "file-done" at bounding box center [432, 244] width 7 height 7
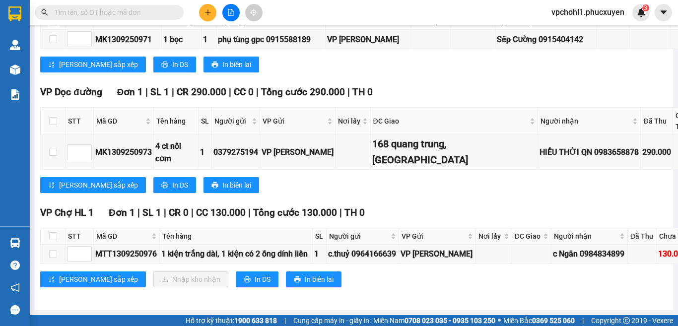
scroll to position [1497, 0]
click at [52, 250] on input "checkbox" at bounding box center [53, 254] width 8 height 8
checkbox input "true"
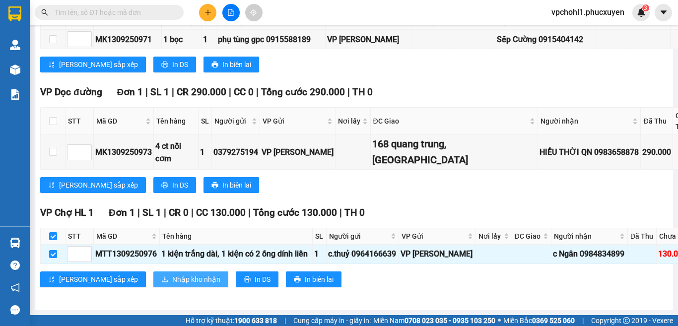
click at [172, 274] on span "Nhập kho nhận" at bounding box center [196, 279] width 48 height 11
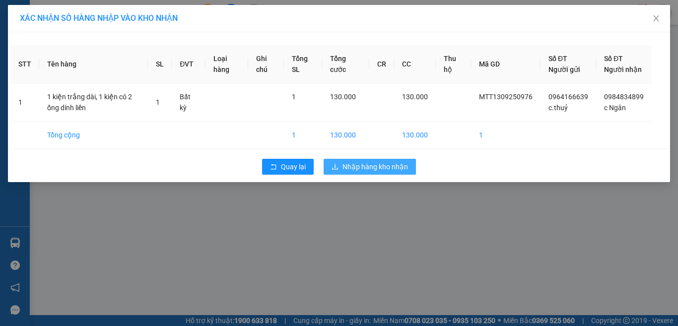
click at [359, 172] on span "Nhập hàng kho nhận" at bounding box center [376, 166] width 66 height 11
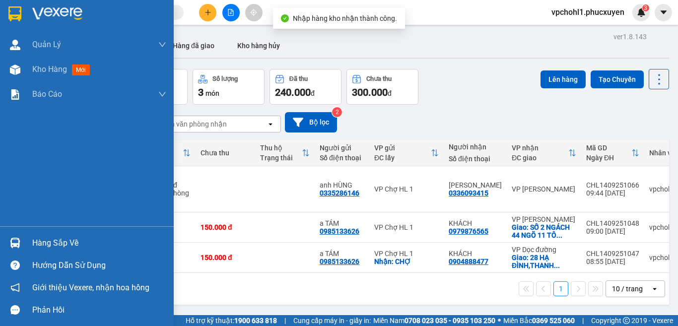
click at [53, 240] on div "Hàng sắp về" at bounding box center [99, 243] width 134 height 15
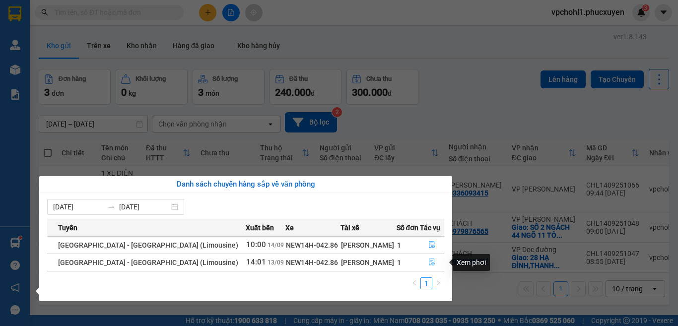
click at [429, 264] on icon "file-done" at bounding box center [432, 262] width 7 height 7
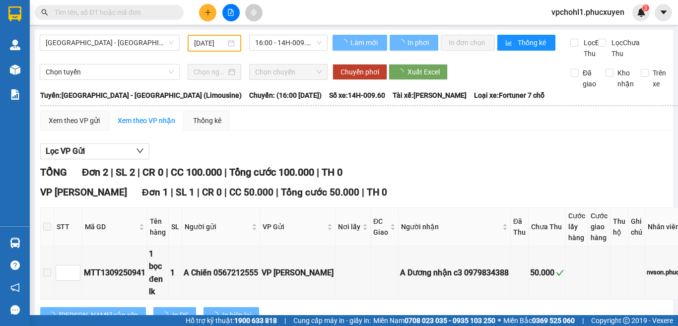
click at [518, 158] on div "Lọc VP Gửi" at bounding box center [369, 152] width 659 height 16
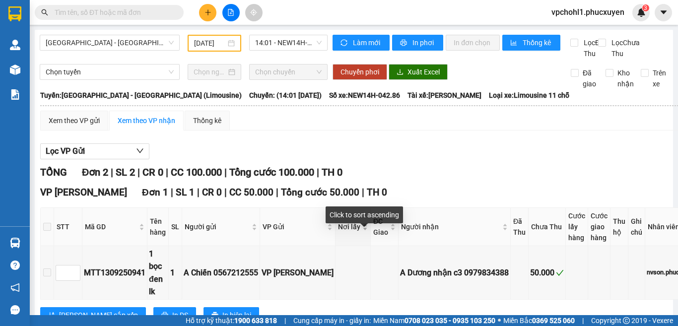
scroll to position [180, 0]
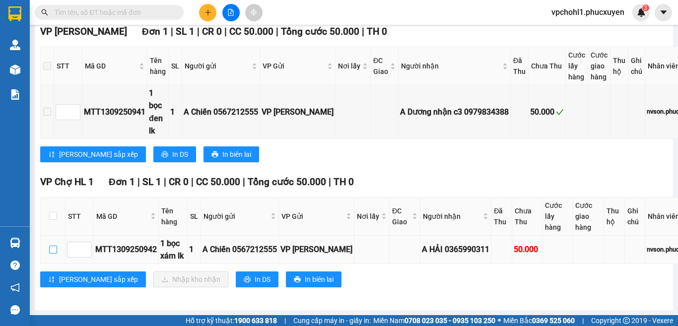
click at [53, 246] on input "checkbox" at bounding box center [53, 250] width 8 height 8
checkbox input "true"
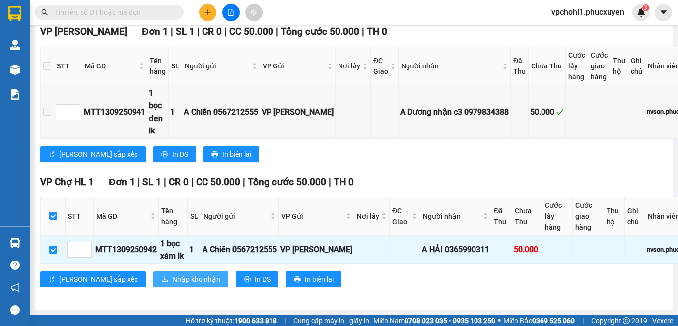
click at [153, 272] on button "Nhập kho nhận" at bounding box center [190, 280] width 75 height 16
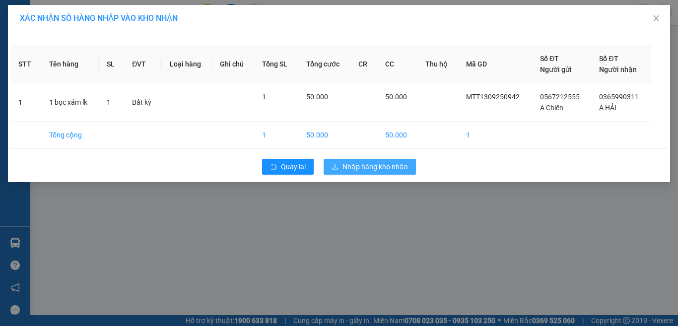
click at [396, 172] on button "Nhập hàng kho nhận" at bounding box center [370, 167] width 92 height 16
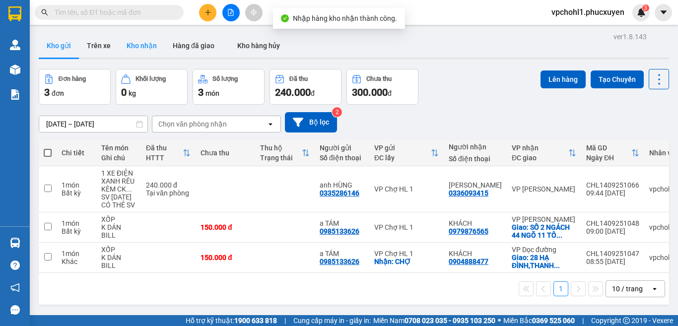
click at [148, 45] on button "Kho nhận" at bounding box center [142, 46] width 46 height 24
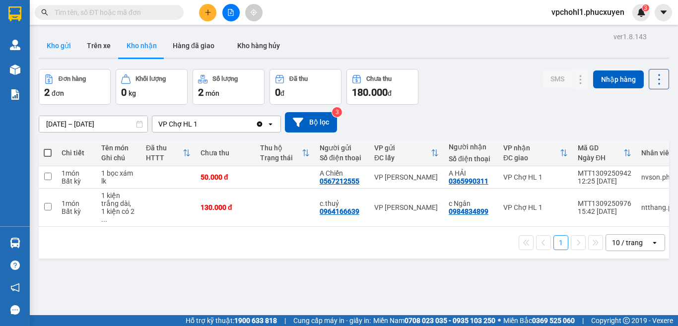
click at [64, 45] on button "Kho gửi" at bounding box center [59, 46] width 40 height 24
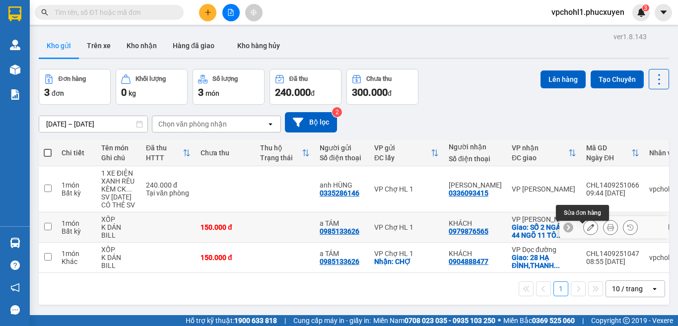
click at [588, 230] on icon at bounding box center [591, 227] width 7 height 7
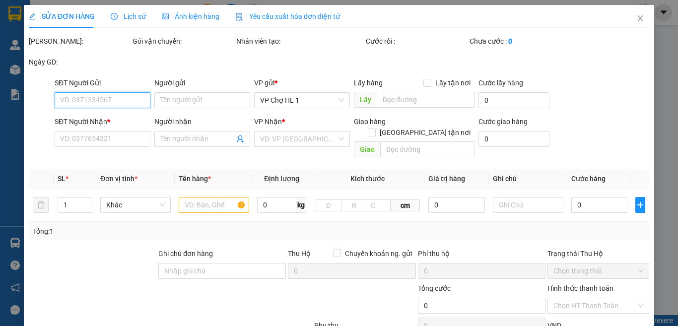
type input "0985133626"
type input "a TÁM"
type input "0979876565"
type input "KHÁCH"
checkbox input "true"
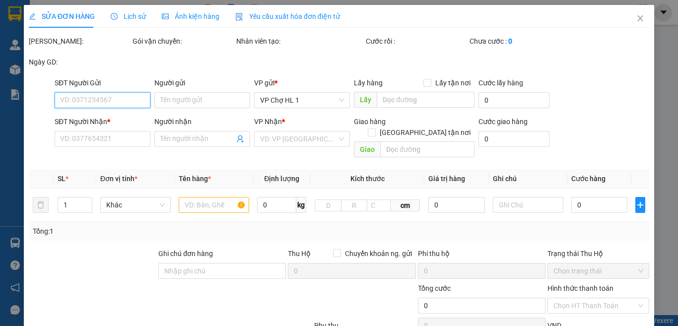
type input "SỐ 2 NGÁCH 44 NGÕ 11 [PERSON_NAME],[GEOGRAPHIC_DATA],[GEOGRAPHIC_DATA],[GEOGRAP…"
type input "150.000"
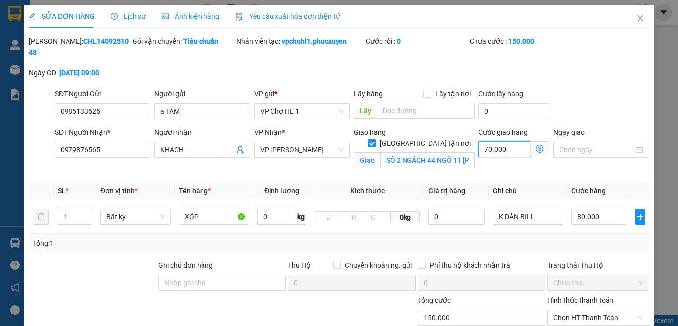
click at [505, 142] on input "70.000" at bounding box center [505, 150] width 52 height 16
click at [536, 145] on icon "dollar-circle" at bounding box center [540, 149] width 8 height 8
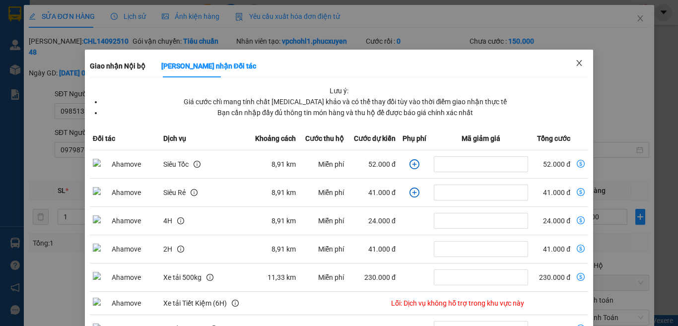
click at [576, 64] on icon "close" at bounding box center [580, 63] width 8 height 8
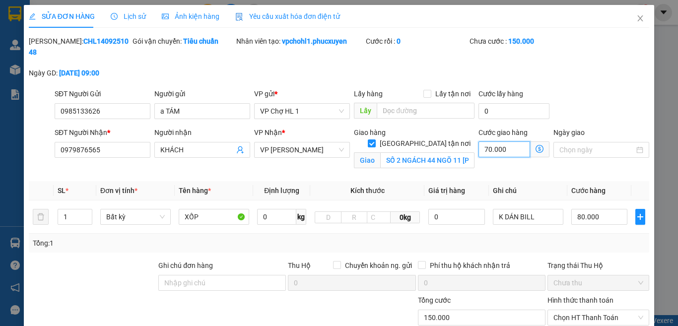
click at [509, 142] on input "70.000" at bounding box center [505, 150] width 52 height 16
type input "80.008"
type input "8"
type input "80.080"
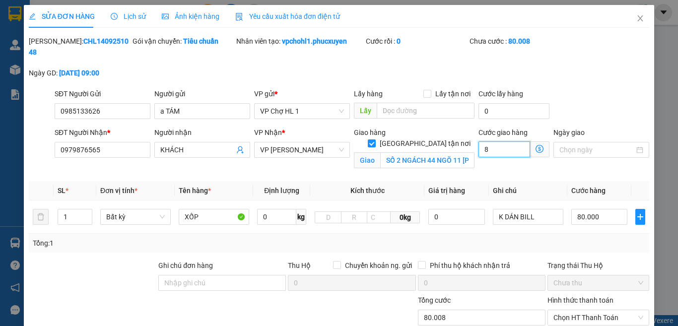
type input "80.080"
type input "80"
type input "160.000"
type input "80.000"
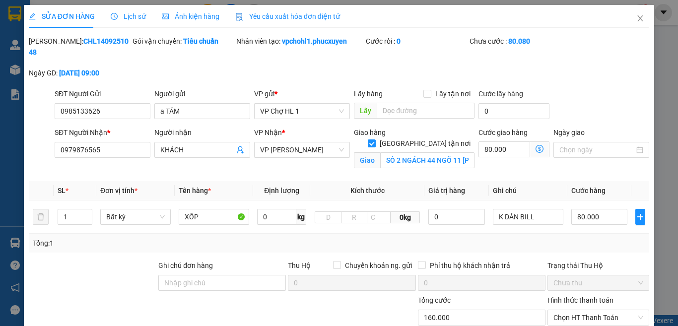
click at [569, 88] on div "SĐT Người Gửi 0985133626 Người gửi a TÁM VP gửi * VP Chợ HL 1 Lấy hàng Lấy tận …" at bounding box center [352, 105] width 599 height 35
click at [603, 209] on input "80.000" at bounding box center [600, 217] width 56 height 16
type input "80.007"
type input "7"
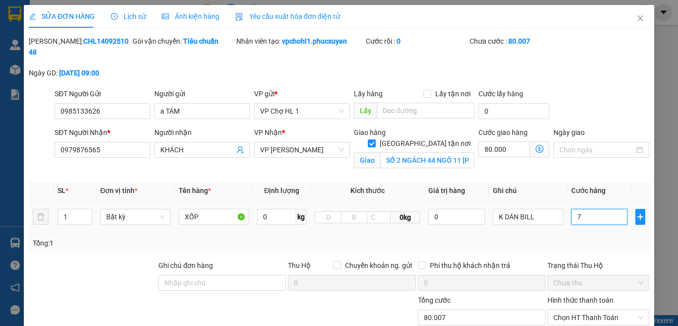
type input "80.070"
type input "70"
type input "150.000"
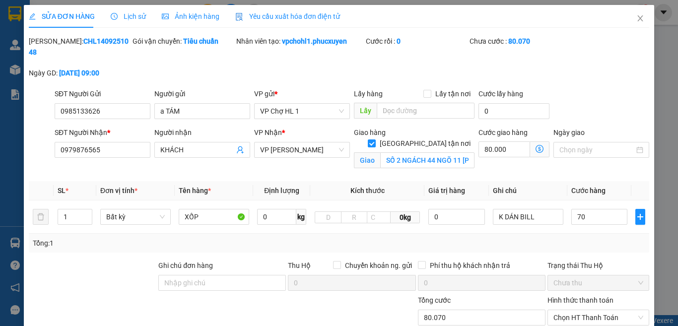
type input "70.000"
click at [602, 94] on div "SĐT Người Gửi 0985133626 Người gửi a TÁM VP gửi * VP Chợ HL 1 Lấy hàng Lấy tận …" at bounding box center [352, 105] width 599 height 35
click at [328, 143] on span "VP [PERSON_NAME]" at bounding box center [302, 150] width 84 height 15
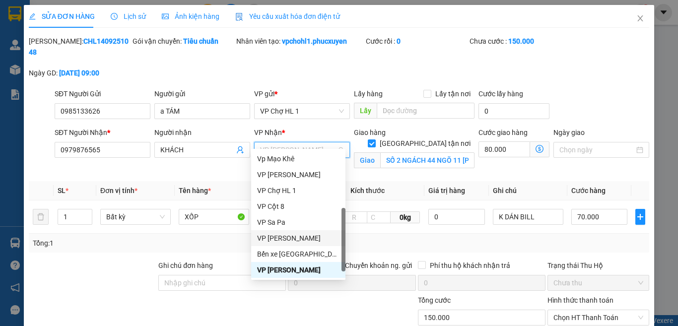
scroll to position [159, 0]
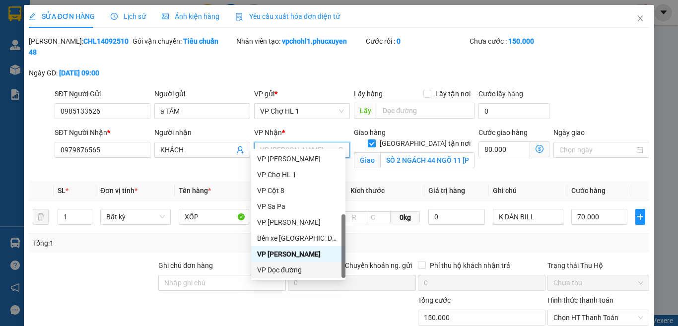
click at [299, 272] on div "VP Dọc đường" at bounding box center [298, 270] width 82 height 11
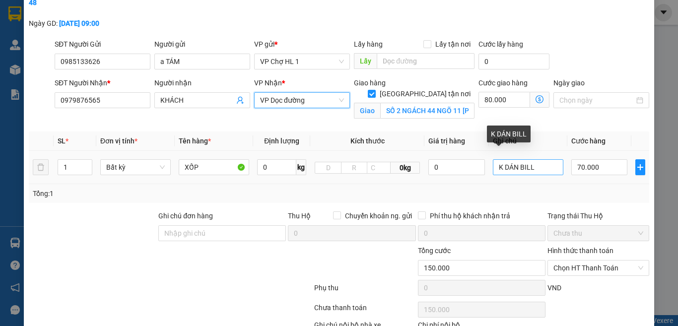
scroll to position [99, 0]
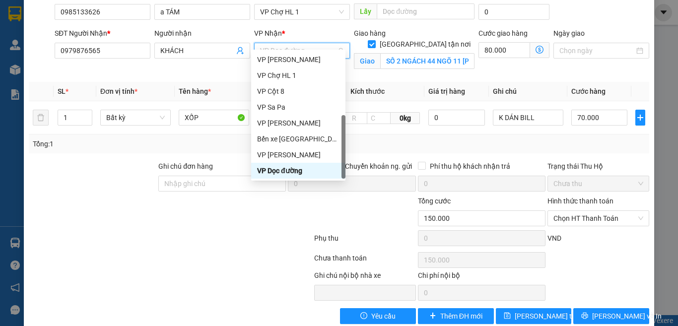
click at [660, 143] on div "SỬA ĐƠN HÀNG Lịch sử Ảnh kiện hàng Yêu cầu xuất hóa đơn điện tử Total Paid Fee …" at bounding box center [339, 163] width 678 height 326
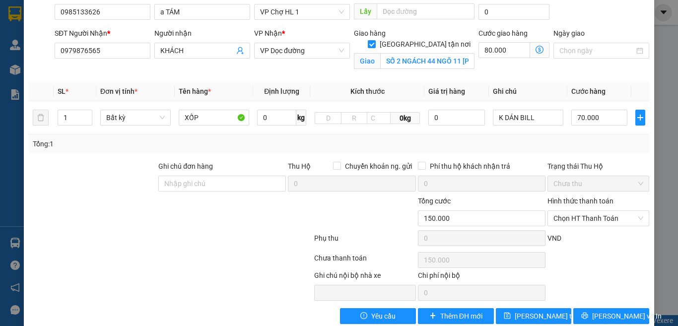
scroll to position [0, 0]
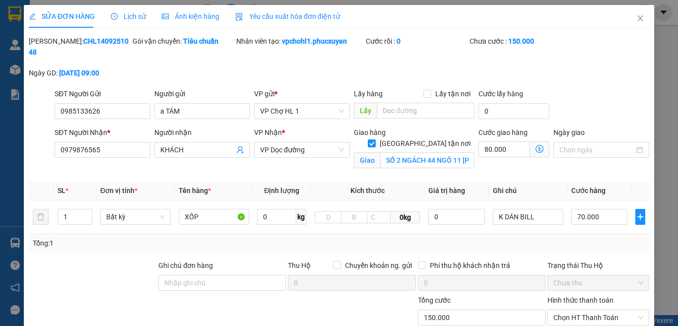
click at [536, 145] on icon "dollar-circle" at bounding box center [540, 149] width 8 height 8
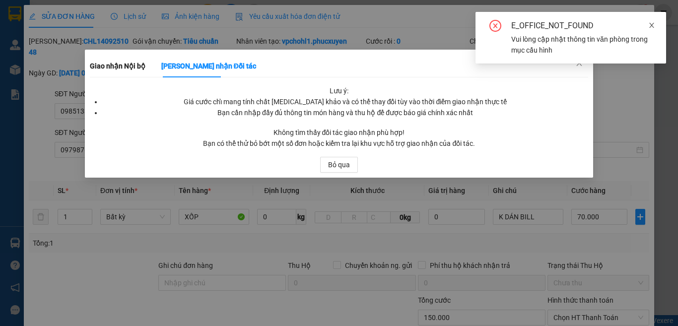
click at [652, 23] on icon "close" at bounding box center [652, 25] width 7 height 7
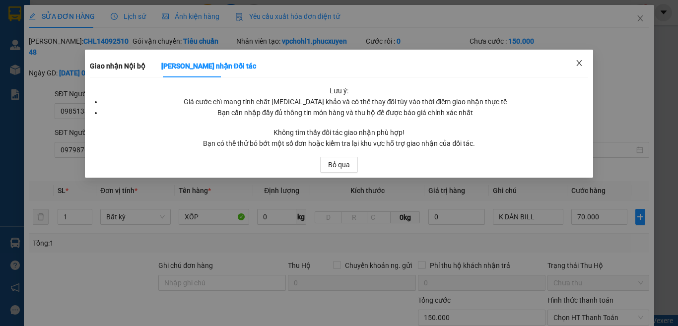
click at [579, 63] on icon "close" at bounding box center [579, 63] width 5 height 6
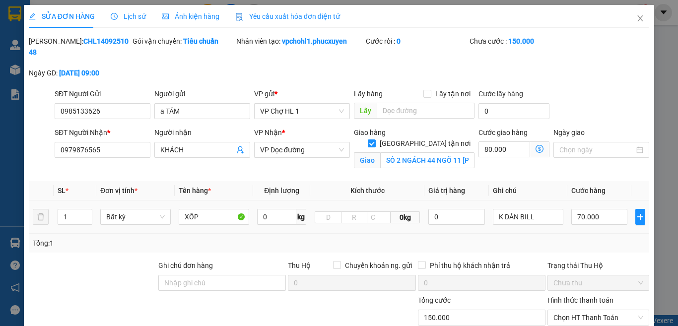
scroll to position [99, 0]
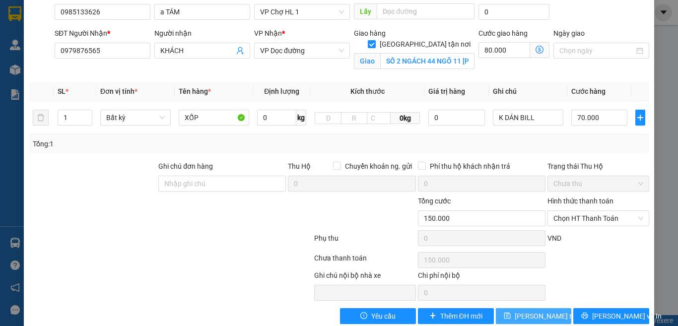
click at [538, 311] on span "[PERSON_NAME] thay đổi" at bounding box center [554, 316] width 79 height 11
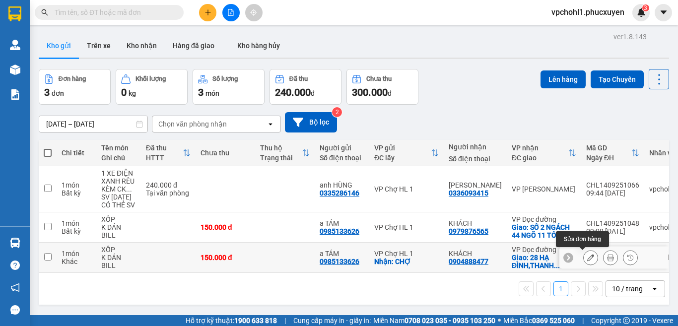
click at [588, 257] on icon at bounding box center [591, 257] width 7 height 7
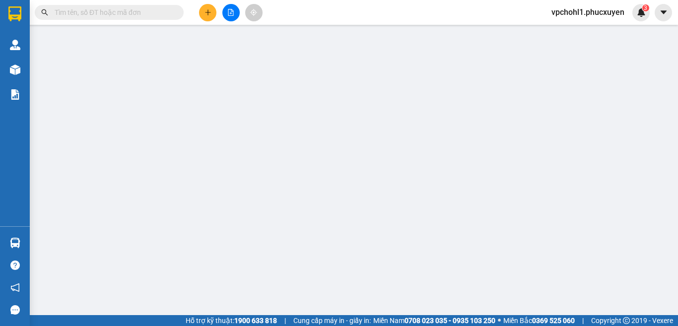
type input "0985133626"
type input "a TÁM"
checkbox input "true"
type input "CHỢ"
type input "0904888477"
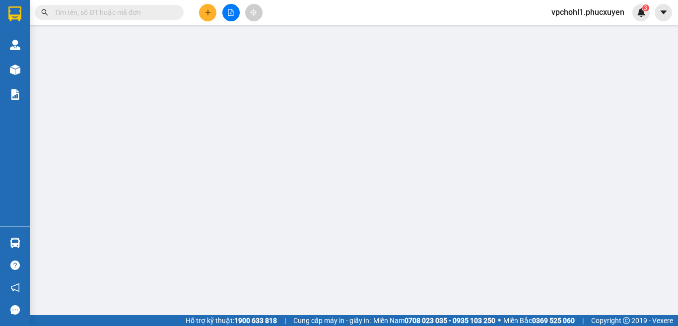
type input "KHÁCH"
checkbox input "true"
type input "28 HẠ ĐÌNH,[GEOGRAPHIC_DATA],[GEOGRAPHIC_DATA]"
type input "150.000"
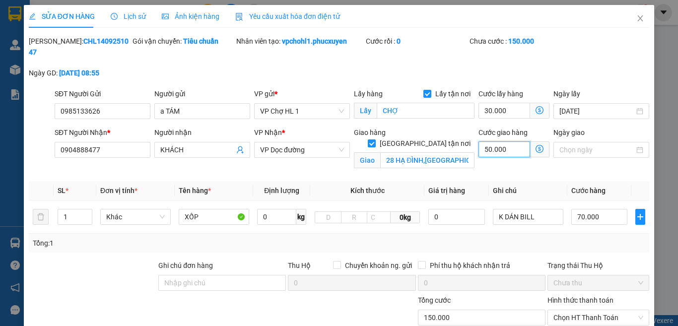
click at [506, 142] on input "50.000" at bounding box center [505, 150] width 52 height 16
type input "100.000"
type input "4"
type input "100.004"
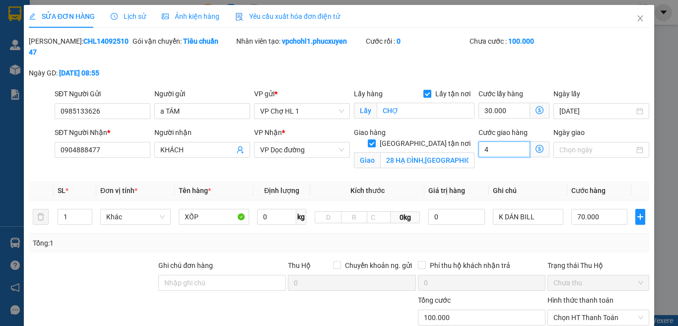
type input "100.004"
type input "100.040"
type input "40"
click at [602, 59] on div "[PERSON_NAME]: CHL1409251047 Gói vận chuyển: Tiêu chuẩn Nhân viên tạo: vpchohl1…" at bounding box center [339, 62] width 623 height 53
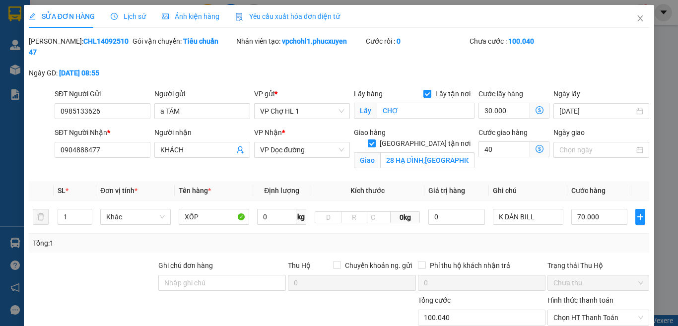
type input "140.000"
type input "40.000"
click at [597, 209] on input "70.000" at bounding box center [600, 217] width 56 height 16
type input "70.008"
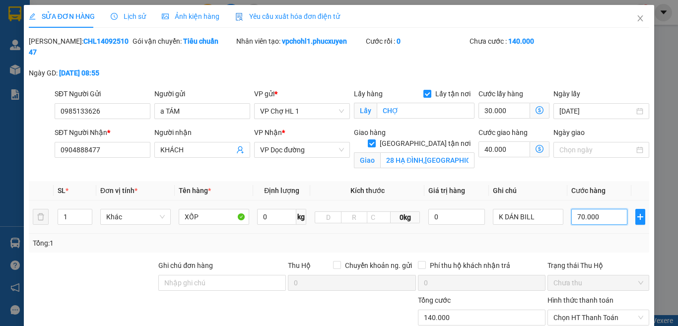
type input "70.008"
type input "8"
type input "70.080"
type input "80"
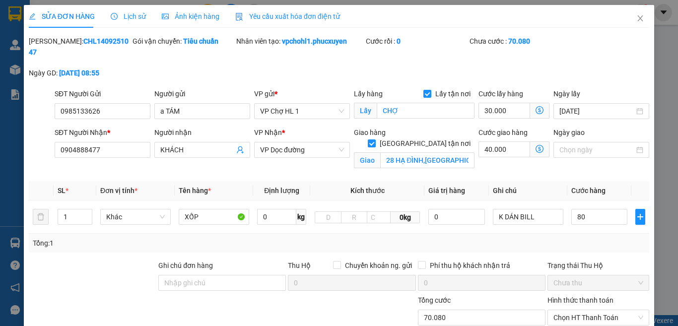
click at [590, 59] on div "[PERSON_NAME]: CHL1409251047 Gói vận chuyển: Tiêu chuẩn Nhân viên tạo: vpchohl1…" at bounding box center [339, 62] width 623 height 53
type input "150.000"
type input "80.000"
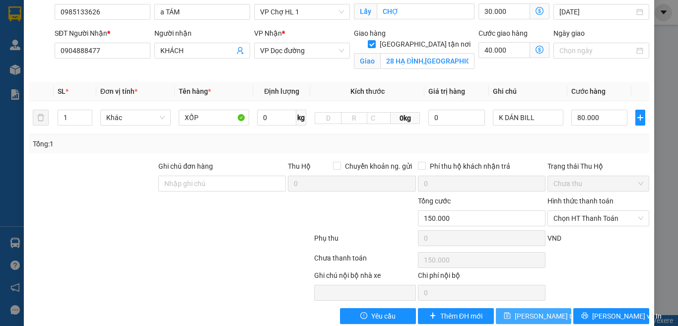
click at [541, 311] on span "[PERSON_NAME] thay đổi" at bounding box center [554, 316] width 79 height 11
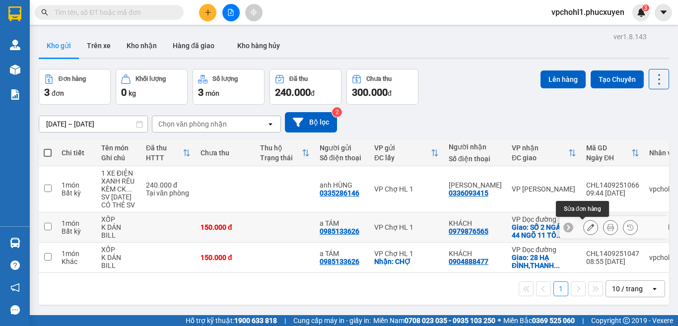
click at [588, 228] on icon at bounding box center [591, 227] width 7 height 7
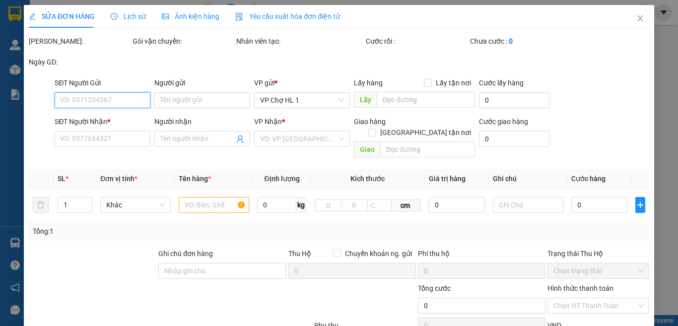
type input "0985133626"
type input "a TÁM"
type input "0979876565"
type input "KHÁCH"
checkbox input "true"
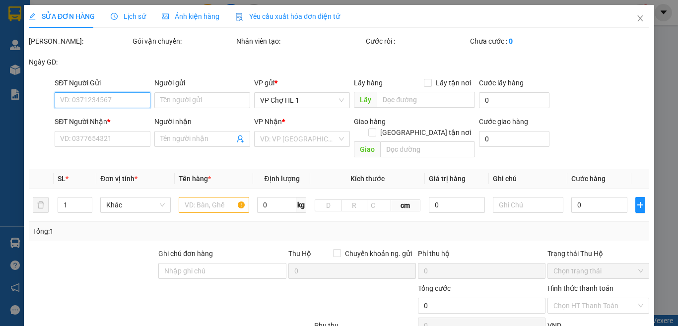
type input "SỐ 2 NGÁCH 44 NGÕ 11 [PERSON_NAME],[GEOGRAPHIC_DATA],[GEOGRAPHIC_DATA],[GEOGRAP…"
type input "150.000"
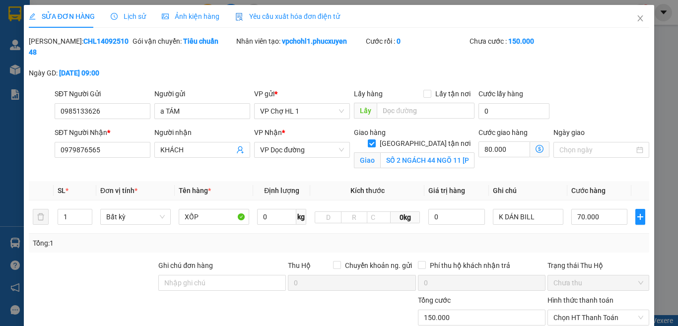
click at [564, 90] on div "SĐT Người Gửi 0985133626 Người gửi a TÁM VP gửi * VP Chợ HL 1 Lấy hàng Lấy tận …" at bounding box center [352, 105] width 599 height 35
click at [637, 19] on icon "close" at bounding box center [641, 18] width 8 height 8
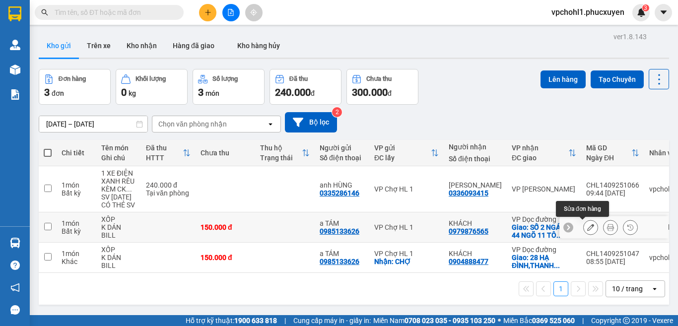
click at [584, 226] on button at bounding box center [591, 227] width 14 height 17
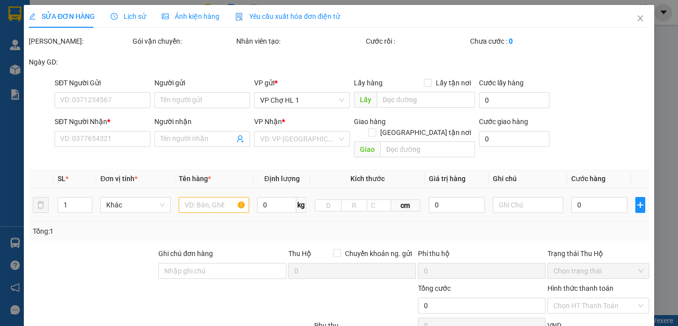
type input "0985133626"
type input "a TÁM"
type input "0979876565"
type input "KHÁCH"
checkbox input "true"
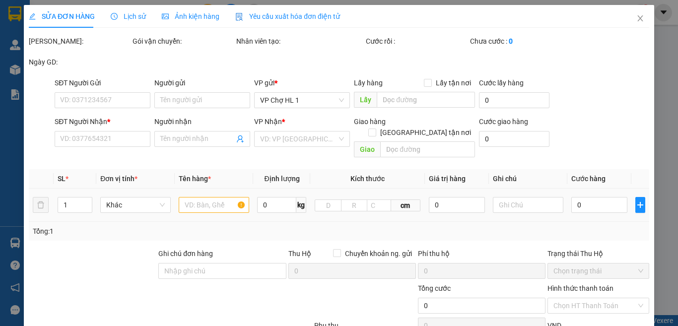
type input "SỐ 2 NGÁCH 44 NGÕ 11 [PERSON_NAME],[GEOGRAPHIC_DATA],[GEOGRAPHIC_DATA],[GEOGRAP…"
type input "150.000"
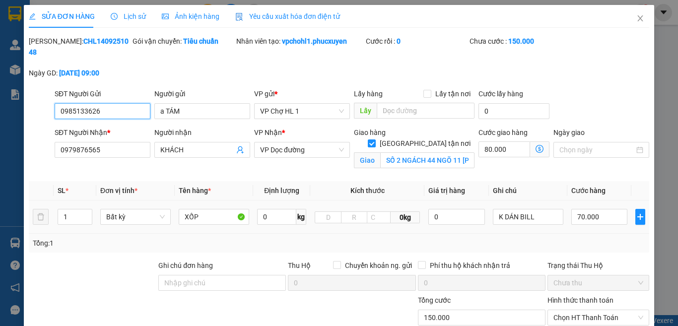
scroll to position [106, 0]
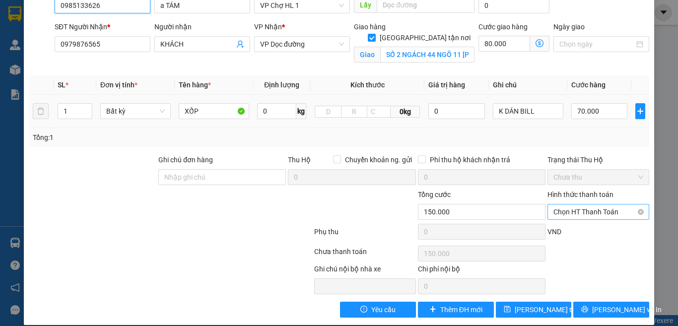
click at [576, 205] on span "Chọn HT Thanh Toán" at bounding box center [599, 212] width 90 height 15
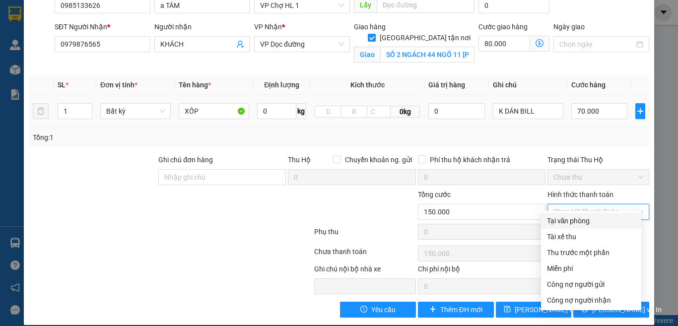
click at [573, 221] on div "Tại văn phòng" at bounding box center [591, 221] width 88 height 11
type input "0"
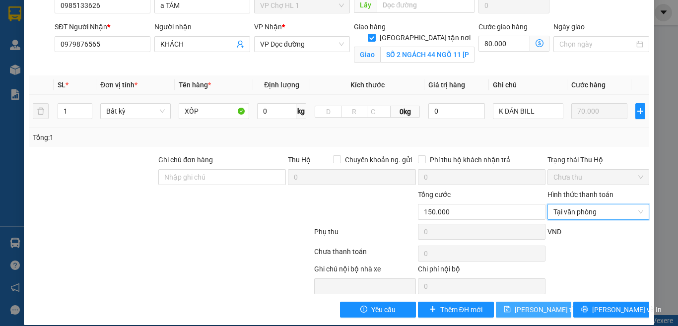
click at [524, 304] on span "[PERSON_NAME] thay đổi" at bounding box center [554, 309] width 79 height 11
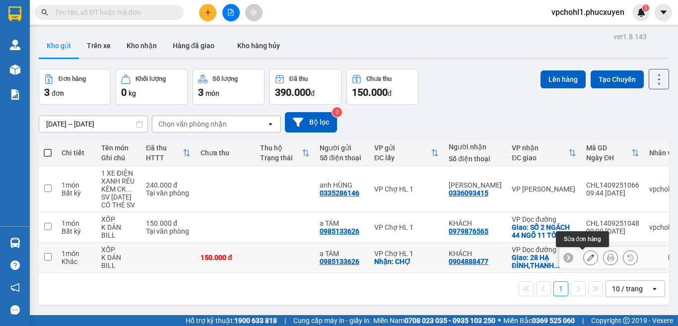
click at [588, 256] on icon at bounding box center [591, 257] width 7 height 7
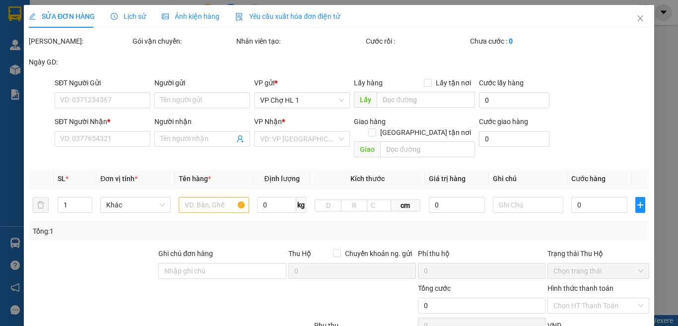
type input "0985133626"
type input "a TÁM"
checkbox input "true"
type input "CHỢ"
type input "0904888477"
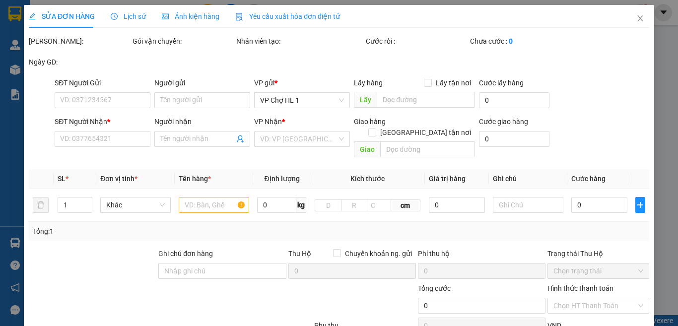
type input "KHÁCH"
checkbox input "true"
type input "28 HẠ ĐÌNH,[GEOGRAPHIC_DATA],[GEOGRAPHIC_DATA]"
type input "150.000"
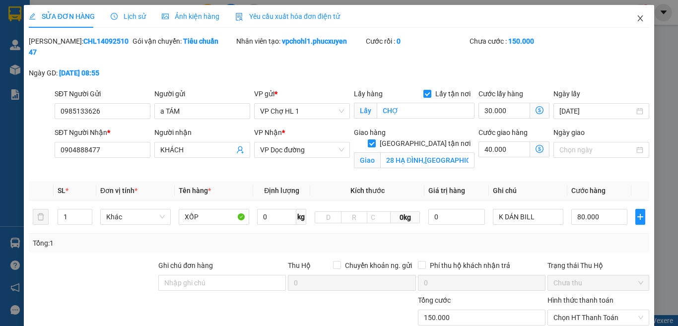
click at [638, 17] on icon "close" at bounding box center [640, 18] width 5 height 6
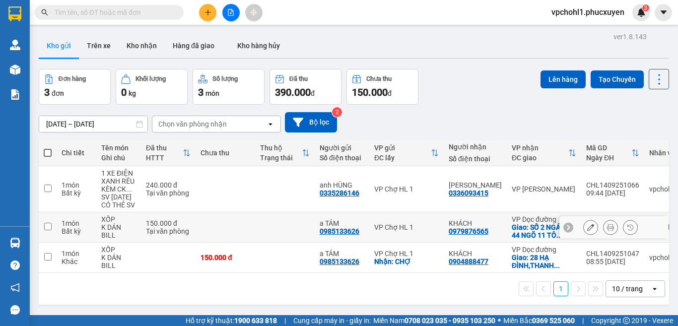
click at [48, 226] on input "checkbox" at bounding box center [47, 226] width 7 height 7
checkbox input "true"
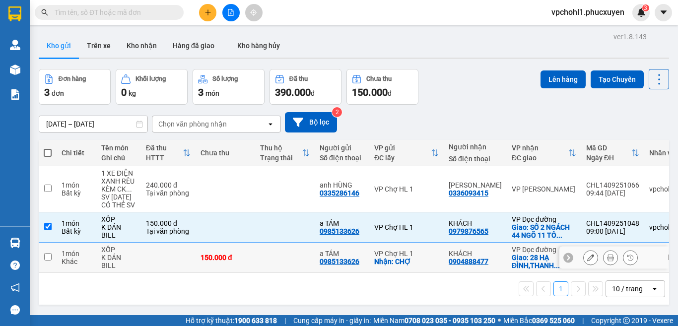
click at [45, 256] on input "checkbox" at bounding box center [47, 256] width 7 height 7
checkbox input "true"
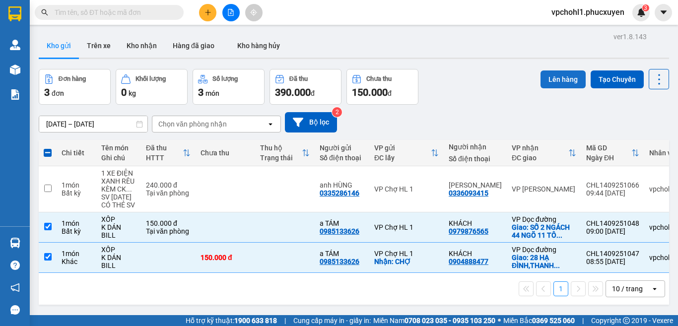
click at [554, 78] on button "Lên hàng" at bounding box center [563, 80] width 45 height 18
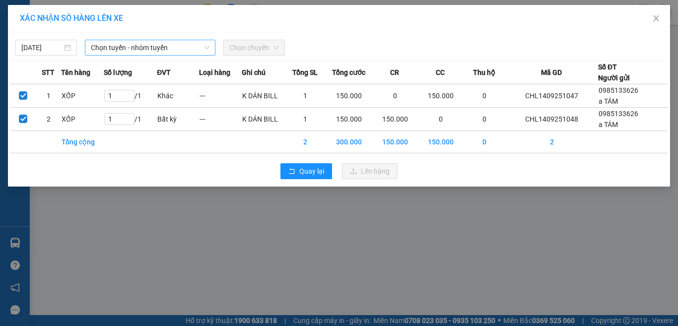
click at [155, 48] on span "Chọn tuyến - nhóm tuyến" at bounding box center [150, 47] width 119 height 15
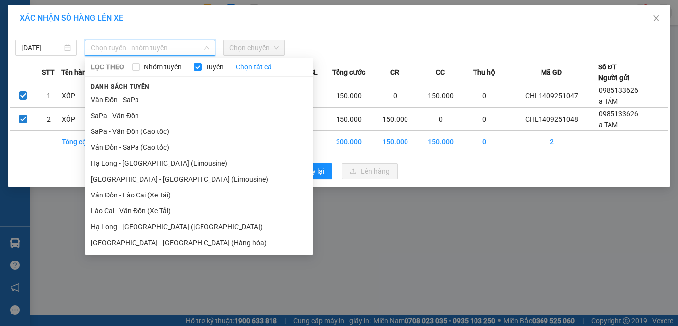
drag, startPoint x: 158, startPoint y: 165, endPoint x: 171, endPoint y: 142, distance: 26.2
click at [158, 163] on li "Hạ Long - [GEOGRAPHIC_DATA] (Limousine)" at bounding box center [199, 163] width 228 height 16
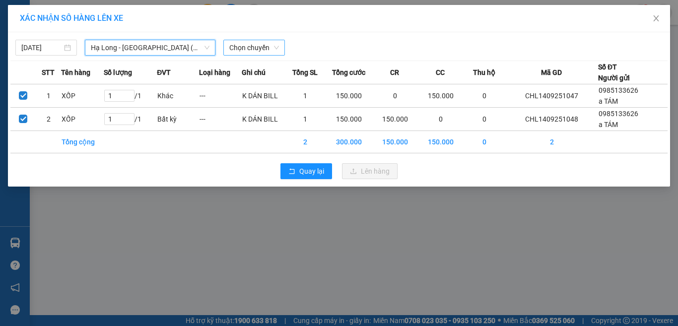
click at [263, 47] on span "Chọn chuyến" at bounding box center [254, 47] width 50 height 15
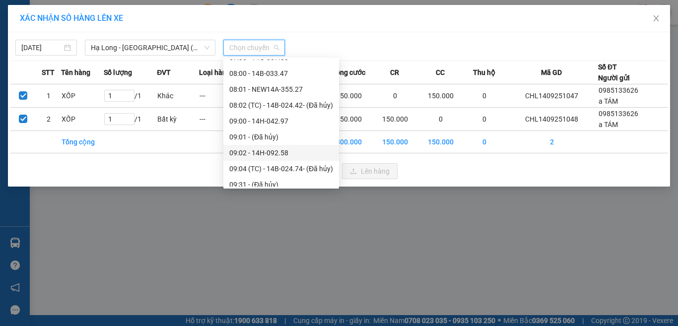
scroll to position [298, 0]
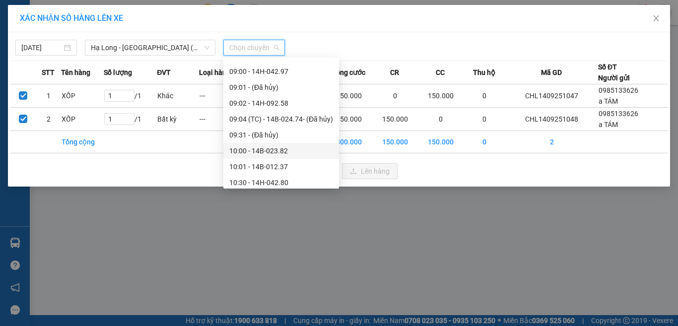
click at [262, 152] on div "10:00 - 14B-023.82" at bounding box center [281, 151] width 104 height 11
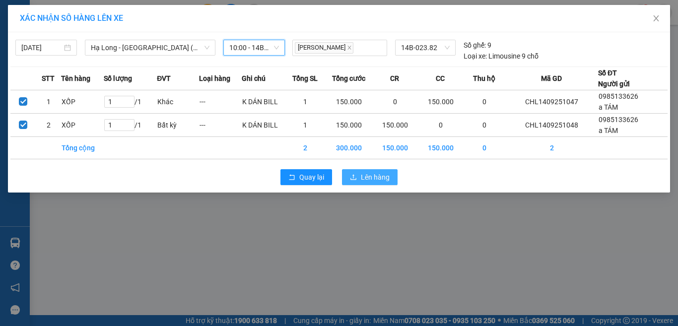
click at [371, 177] on span "Lên hàng" at bounding box center [375, 177] width 29 height 11
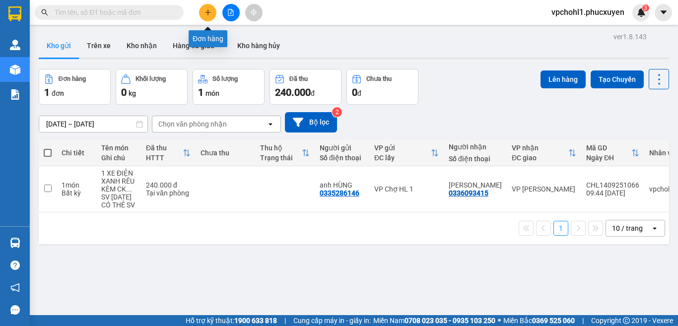
click at [203, 4] on div at bounding box center [231, 12] width 75 height 17
click at [205, 10] on icon "plus" at bounding box center [208, 12] width 7 height 7
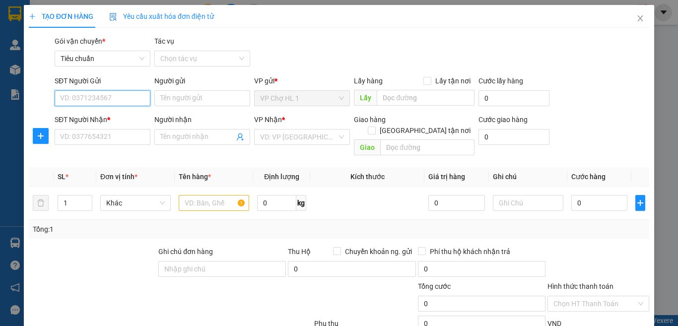
click at [101, 98] on input "SĐT Người Gửi" at bounding box center [103, 98] width 96 height 16
click at [100, 97] on input "SĐT Người Gửi" at bounding box center [103, 98] width 96 height 16
type input "0984834899"
click at [128, 115] on div "0984834899 - [PERSON_NAME]" at bounding box center [109, 118] width 98 height 11
type input "c Ngân"
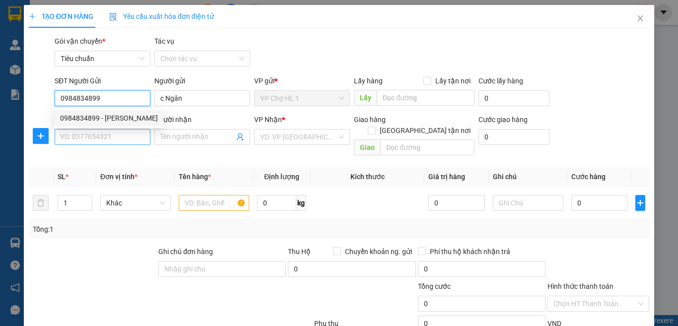
type input "0984834899"
click at [120, 137] on input "SĐT Người Nhận *" at bounding box center [103, 137] width 96 height 16
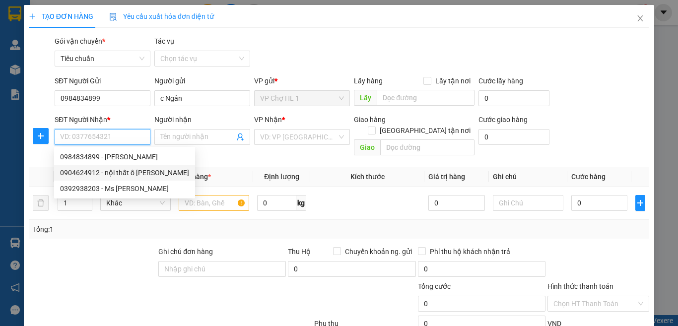
click at [166, 179] on div "0904624912 - nội thất ô [PERSON_NAME]" at bounding box center [124, 173] width 141 height 16
type input "0904624912"
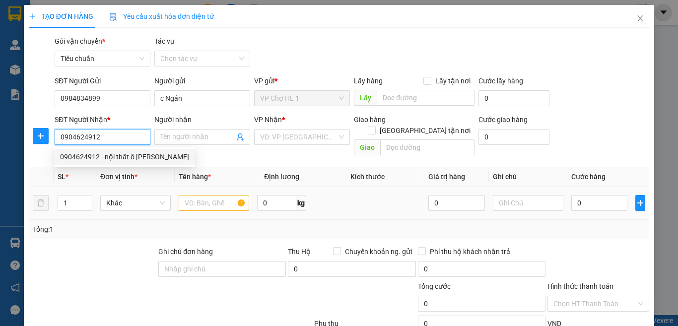
type input "nội thất ô [PERSON_NAME]"
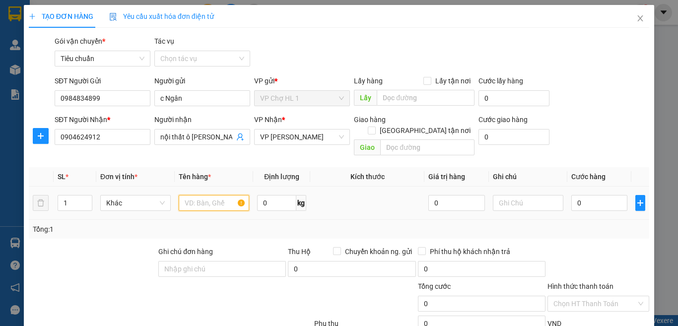
click at [190, 195] on input "text" at bounding box center [214, 203] width 71 height 16
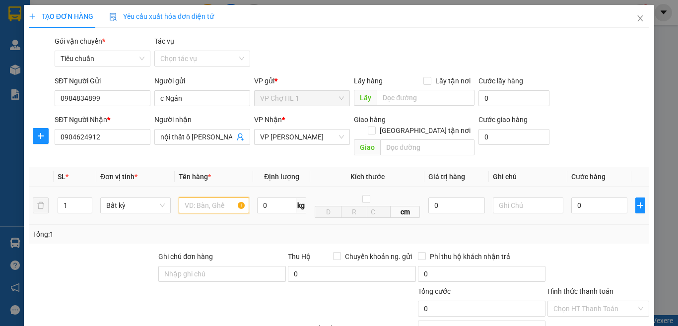
click at [228, 198] on input "text" at bounding box center [214, 206] width 71 height 16
type input "HỘP PT Ô TÔ"
click at [610, 198] on input "0" at bounding box center [600, 206] width 56 height 16
type input "3"
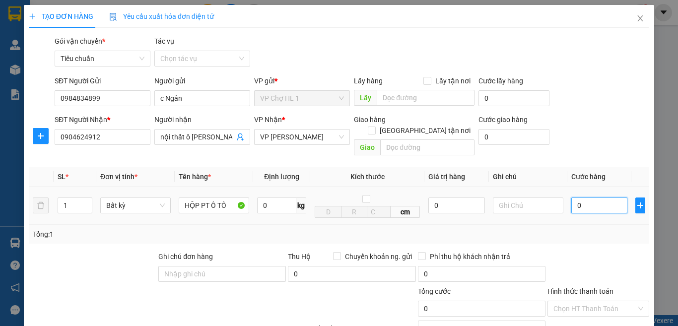
type input "3"
type input "30"
type input "30.000"
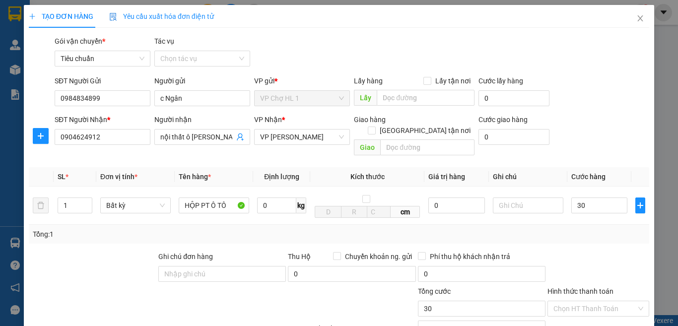
type input "30.000"
click at [606, 129] on div "SĐT Người Nhận * 0904624912 Người nhận nội thất ô tô phương đông VP Nhận * VP […" at bounding box center [352, 137] width 599 height 46
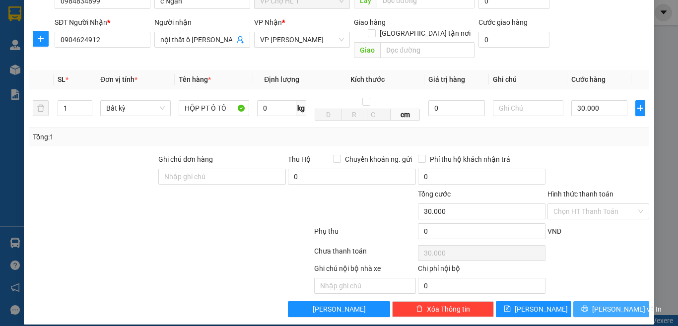
click at [606, 304] on span "[PERSON_NAME] và In" at bounding box center [628, 309] width 70 height 11
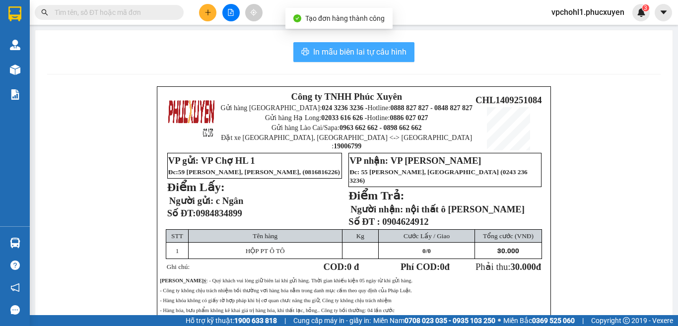
click at [334, 57] on span "In mẫu biên lai tự cấu hình" at bounding box center [359, 52] width 93 height 12
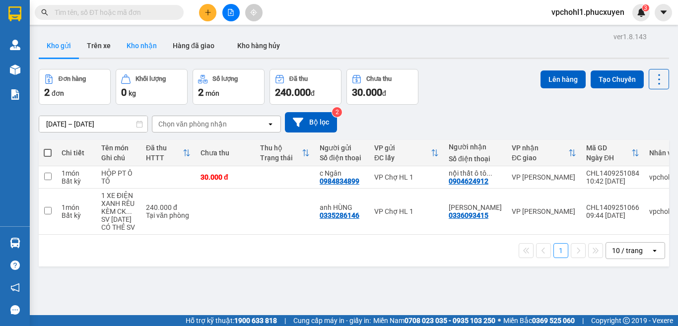
click at [156, 47] on button "Kho nhận" at bounding box center [142, 46] width 46 height 24
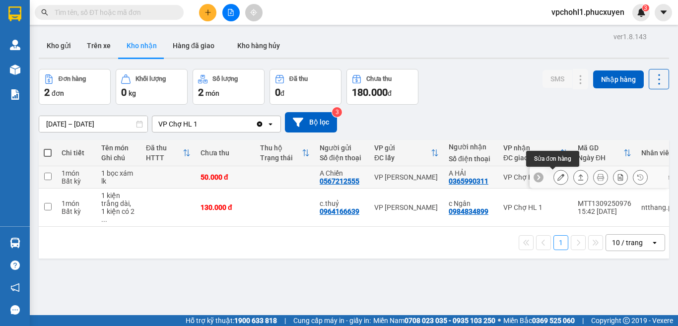
click at [558, 178] on icon at bounding box center [561, 177] width 7 height 7
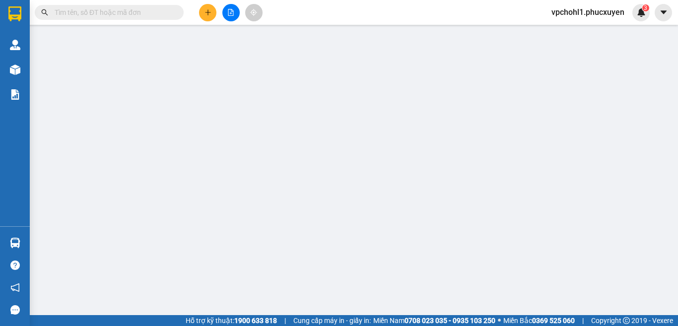
type input "0567212555"
type input "A Chiến"
type input "0365990311"
type input "A HẢI"
type input "50.000"
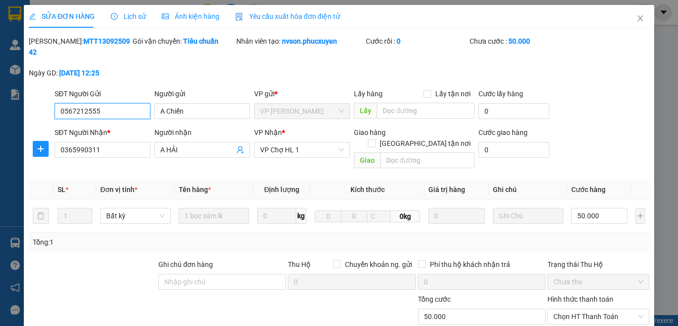
scroll to position [94, 0]
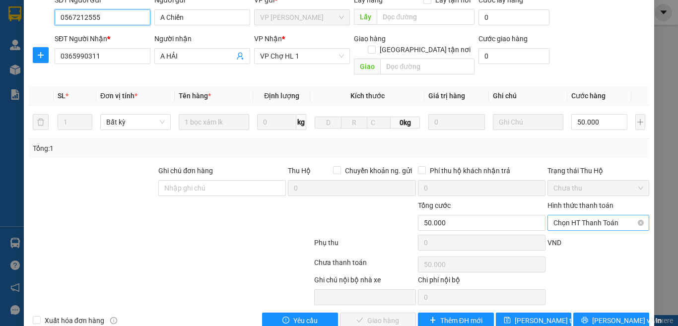
click at [595, 216] on span "Chọn HT Thanh Toán" at bounding box center [599, 223] width 90 height 15
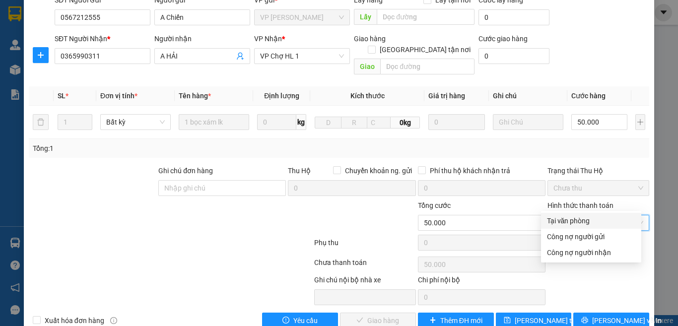
click at [574, 222] on div "Tại văn phòng" at bounding box center [591, 221] width 88 height 11
type input "0"
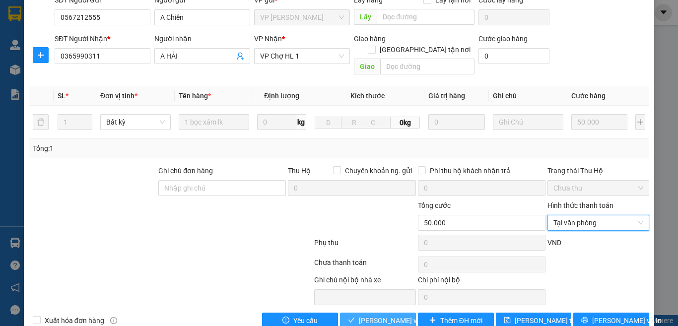
click at [399, 315] on span "[PERSON_NAME] và Giao hàng" at bounding box center [406, 320] width 95 height 11
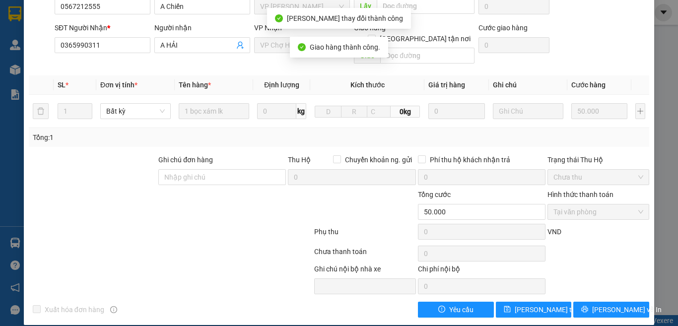
scroll to position [0, 0]
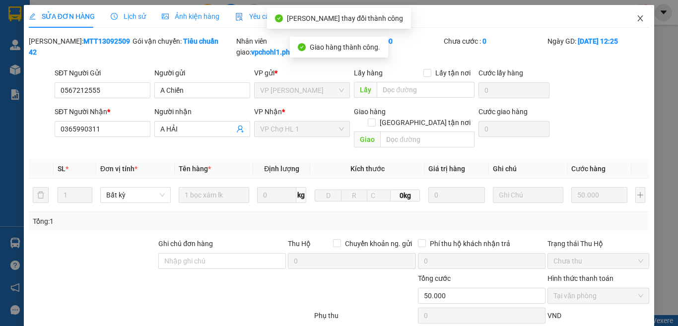
click at [637, 17] on icon "close" at bounding box center [641, 18] width 8 height 8
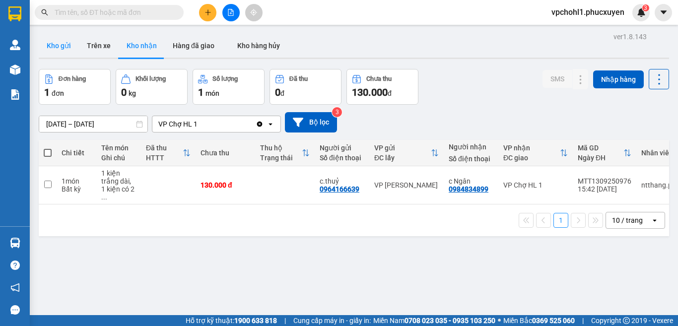
click at [53, 41] on button "Kho gửi" at bounding box center [59, 46] width 40 height 24
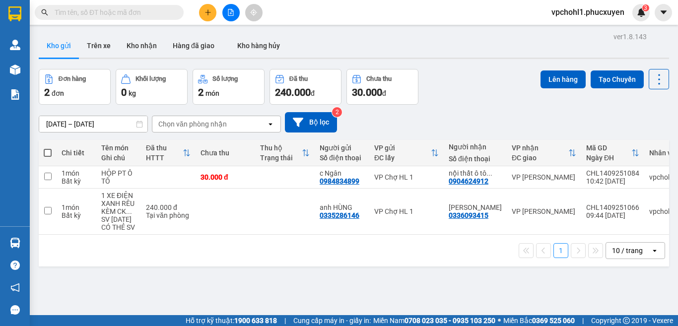
click at [118, 13] on input "text" at bounding box center [113, 12] width 117 height 11
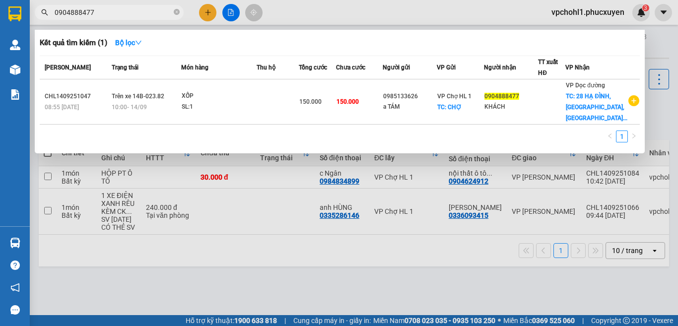
type input "0904888477"
